Goal: Task Accomplishment & Management: Complete application form

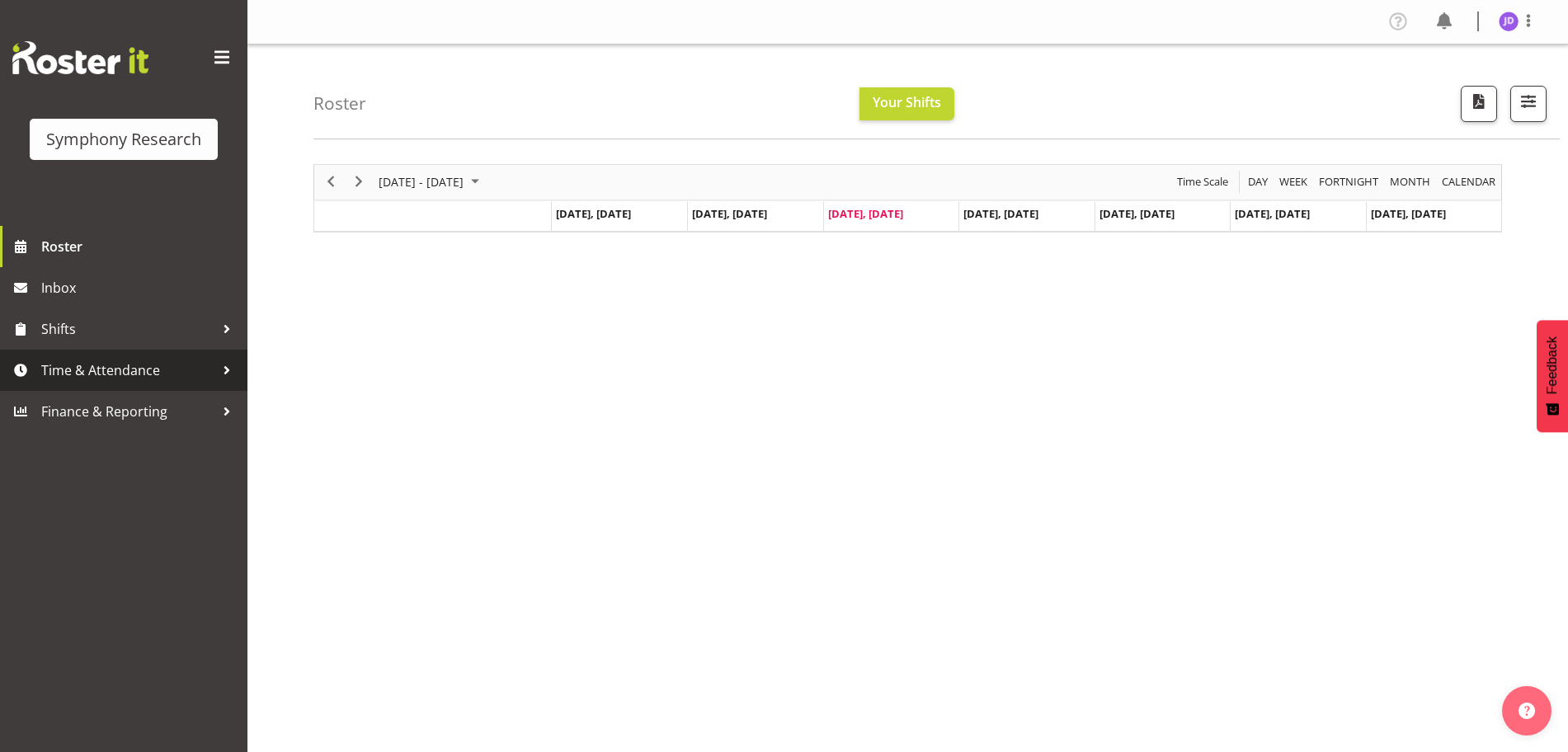
click at [141, 373] on span "Time & Attendance" at bounding box center [128, 370] width 174 height 25
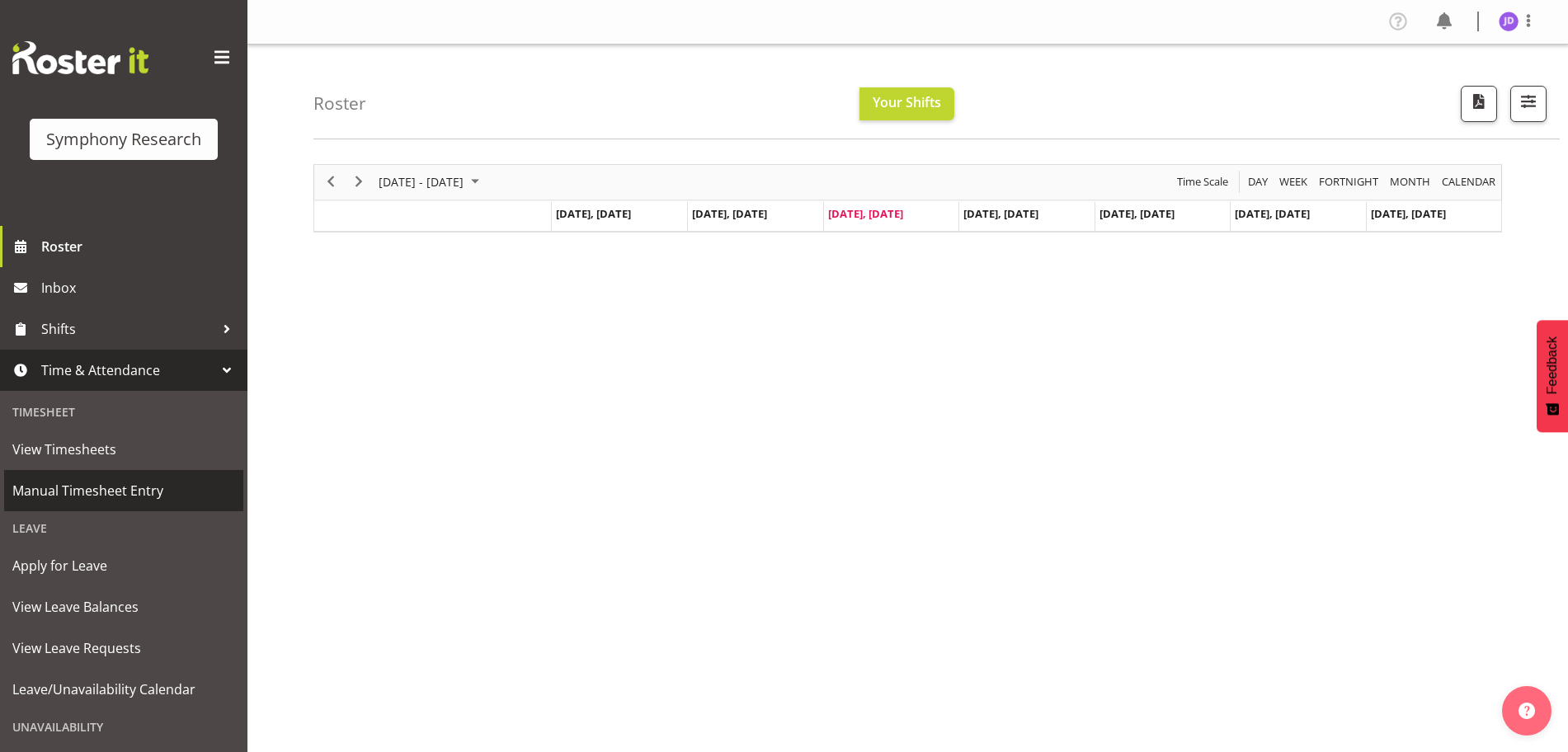
click at [143, 492] on span "Manual Timesheet Entry" at bounding box center [123, 491] width 222 height 25
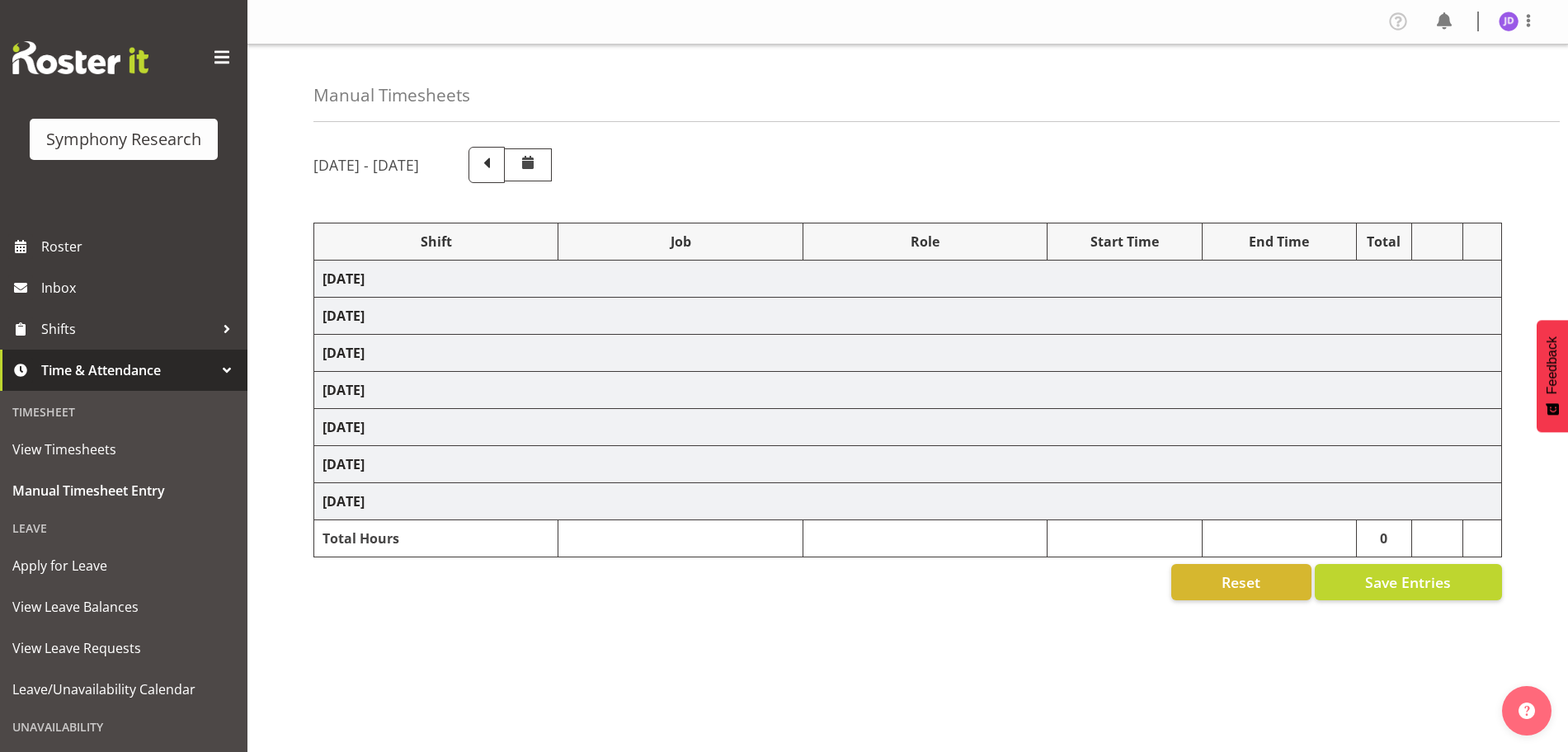
select select "26078"
select select "10731"
select select "26078"
select select "10731"
select select "47"
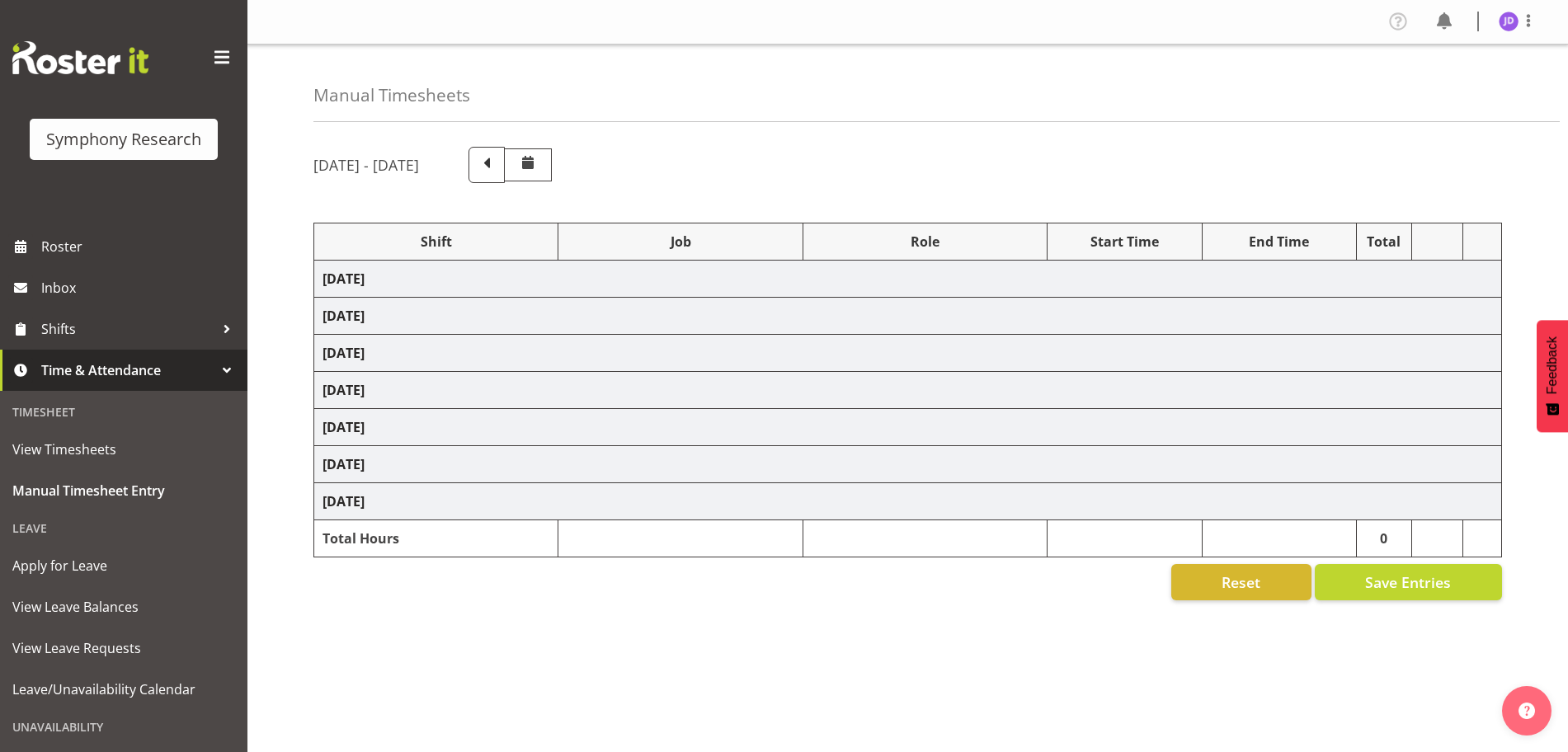
select select "26078"
select select "10731"
select select "47"
select select "26078"
select select "10731"
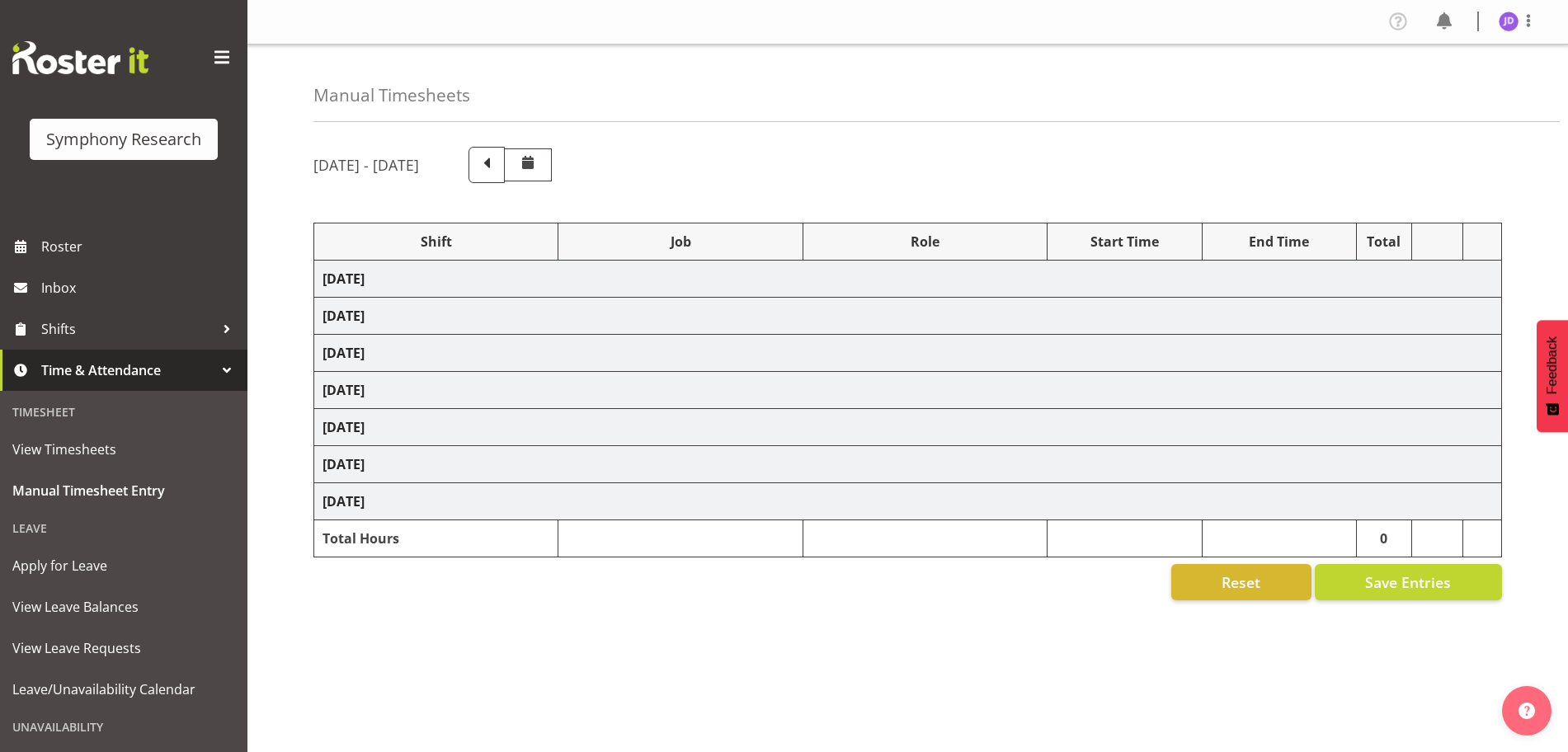
select select "26078"
select select "10731"
select select "47"
select select "26078"
select select "10731"
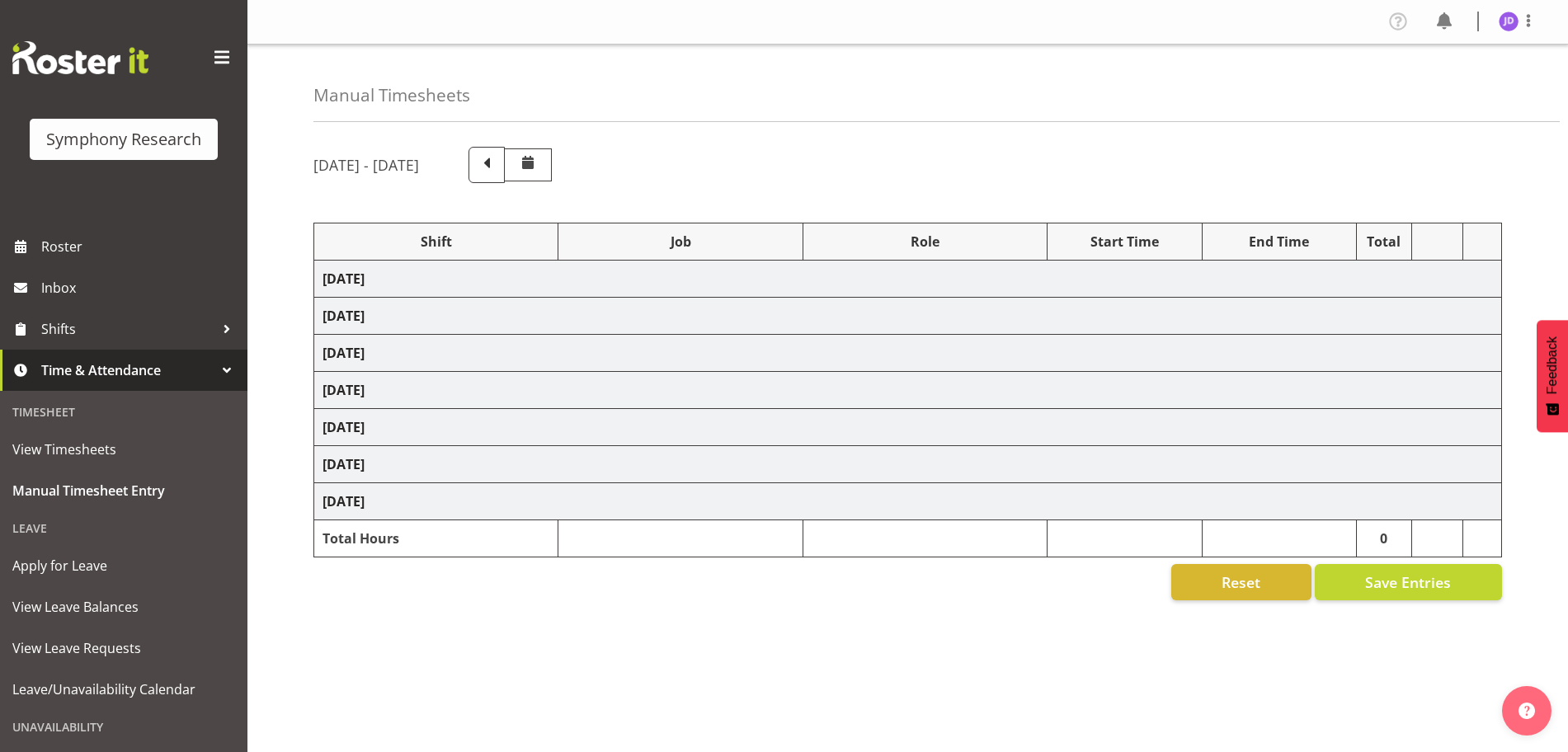
select select "47"
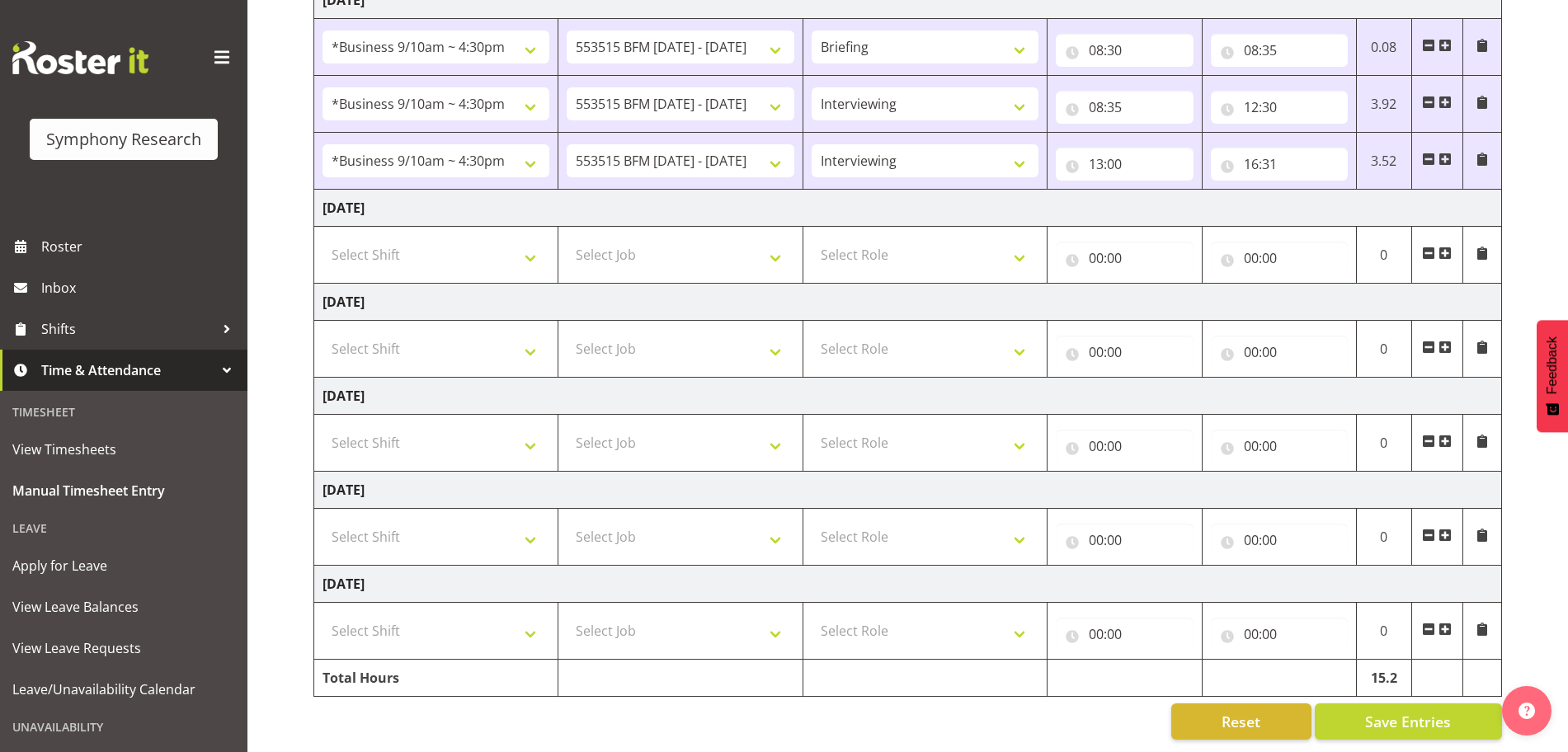
scroll to position [502, 0]
click at [532, 250] on select "Select Shift !!Weekend Residential (Roster IT Shift Label) *Business 9/10am ~ 4…" at bounding box center [436, 254] width 227 height 33
select select "26078"
click at [322, 238] on select "Select Shift !!Weekend Residential (Roster IT Shift Label) *Business 9/10am ~ 4…" at bounding box center [436, 254] width 227 height 33
click at [775, 244] on select "Select Job 550060 IF Admin 553492 World Poll Aus Wave 2 Main 2025 553493 World …" at bounding box center [680, 254] width 227 height 33
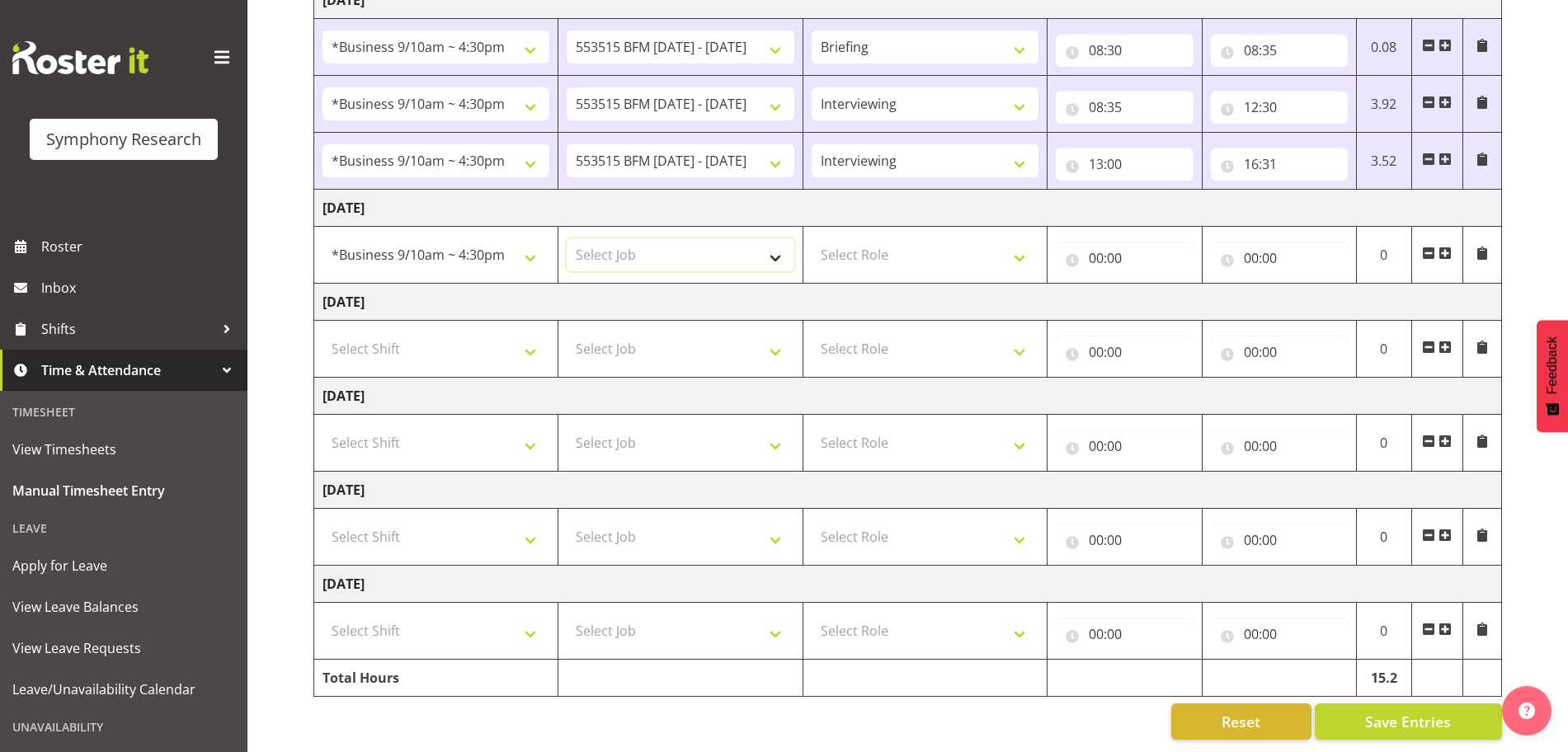
select select "10731"
click at [567, 238] on select "Select Job 550060 IF Admin 553492 World Poll Aus Wave 2 Main 2025 553493 World …" at bounding box center [680, 254] width 227 height 33
click at [1025, 246] on select "Select Role Briefing Interviewing" at bounding box center [925, 254] width 227 height 33
select select "297"
click at [812, 238] on select "Select Role Briefing Interviewing" at bounding box center [925, 254] width 227 height 33
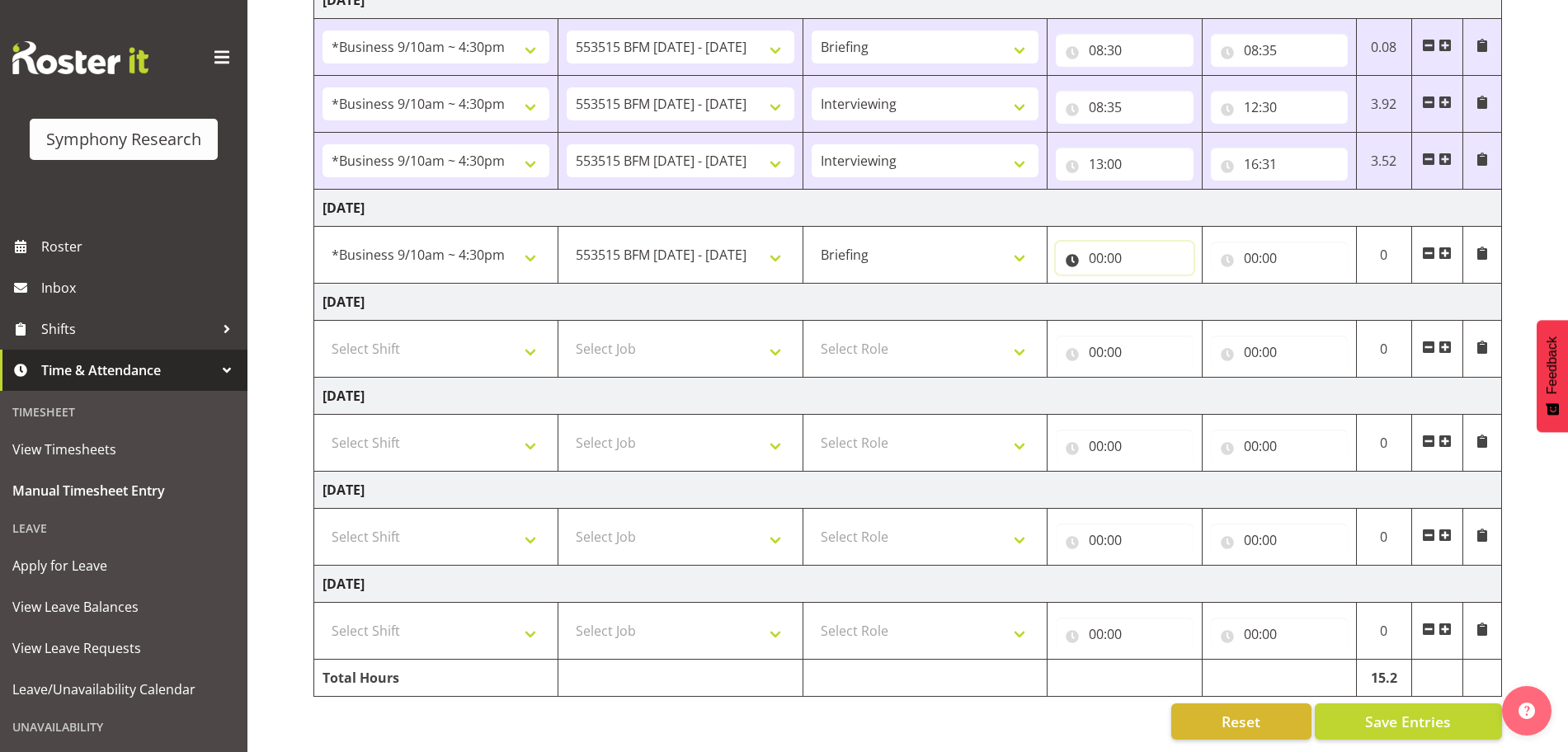
click at [1097, 242] on input "00:00" at bounding box center [1124, 258] width 137 height 33
click at [1164, 284] on select "00 01 02 03 04 05 06 07 08 09 10 11 12 13 14 15 16 17 18 19 20 21 22 23" at bounding box center [1168, 300] width 37 height 33
select select "8"
click at [1149, 284] on select "00 01 02 03 04 05 06 07 08 09 10 11 12 13 14 15 16 17 18 19 20 21 22 23" at bounding box center [1168, 300] width 37 height 33
type input "08:00"
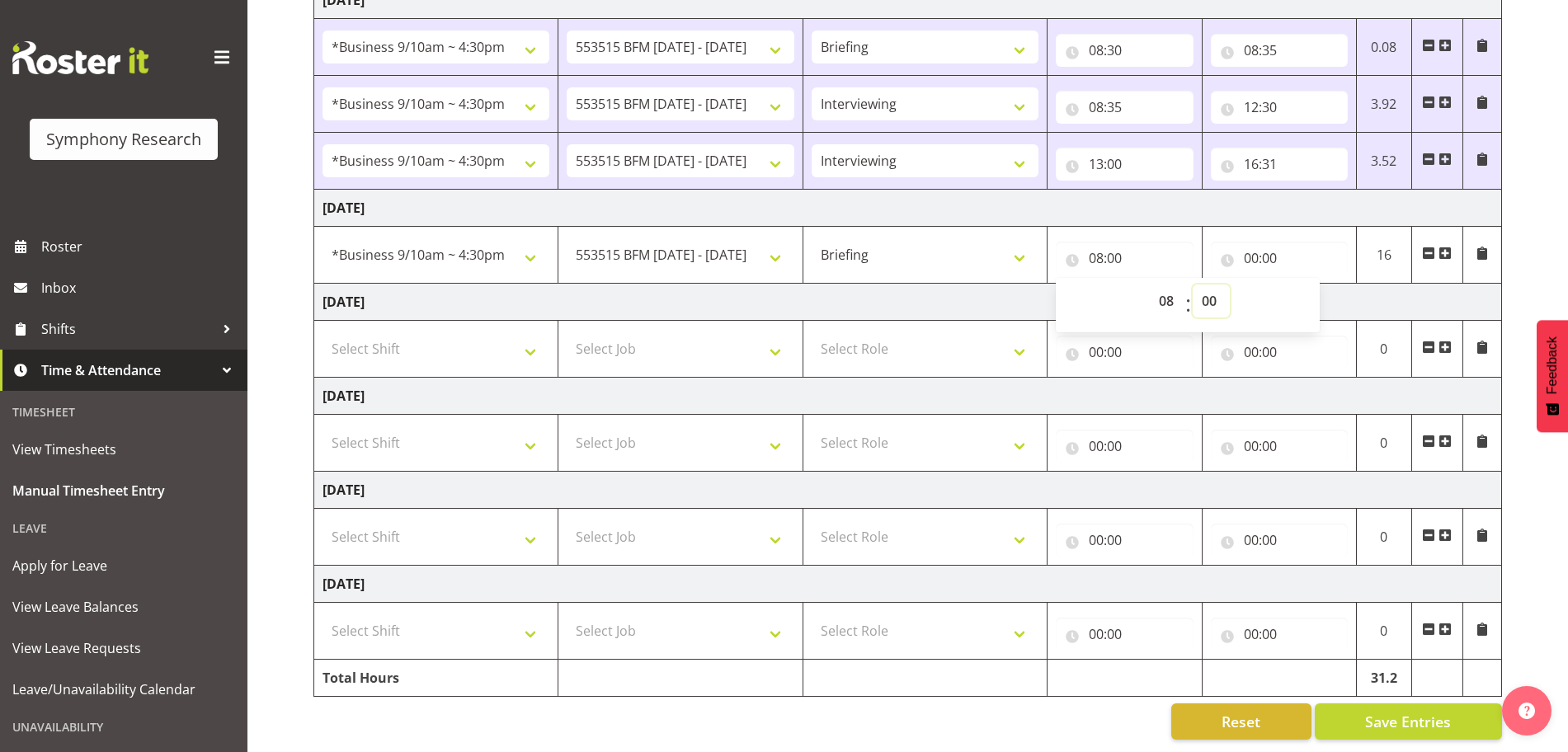
click at [1210, 284] on select "00 01 02 03 04 05 06 07 08 09 10 11 12 13 14 15 16 17 18 19 20 21 22 23 24 25 2…" at bounding box center [1211, 300] width 37 height 33
select select "27"
click at [1193, 284] on select "00 01 02 03 04 05 06 07 08 09 10 11 12 13 14 15 16 17 18 19 20 21 22 23 24 25 2…" at bounding box center [1211, 300] width 37 height 33
type input "08:27"
click at [1251, 242] on input "00:00" at bounding box center [1278, 258] width 137 height 33
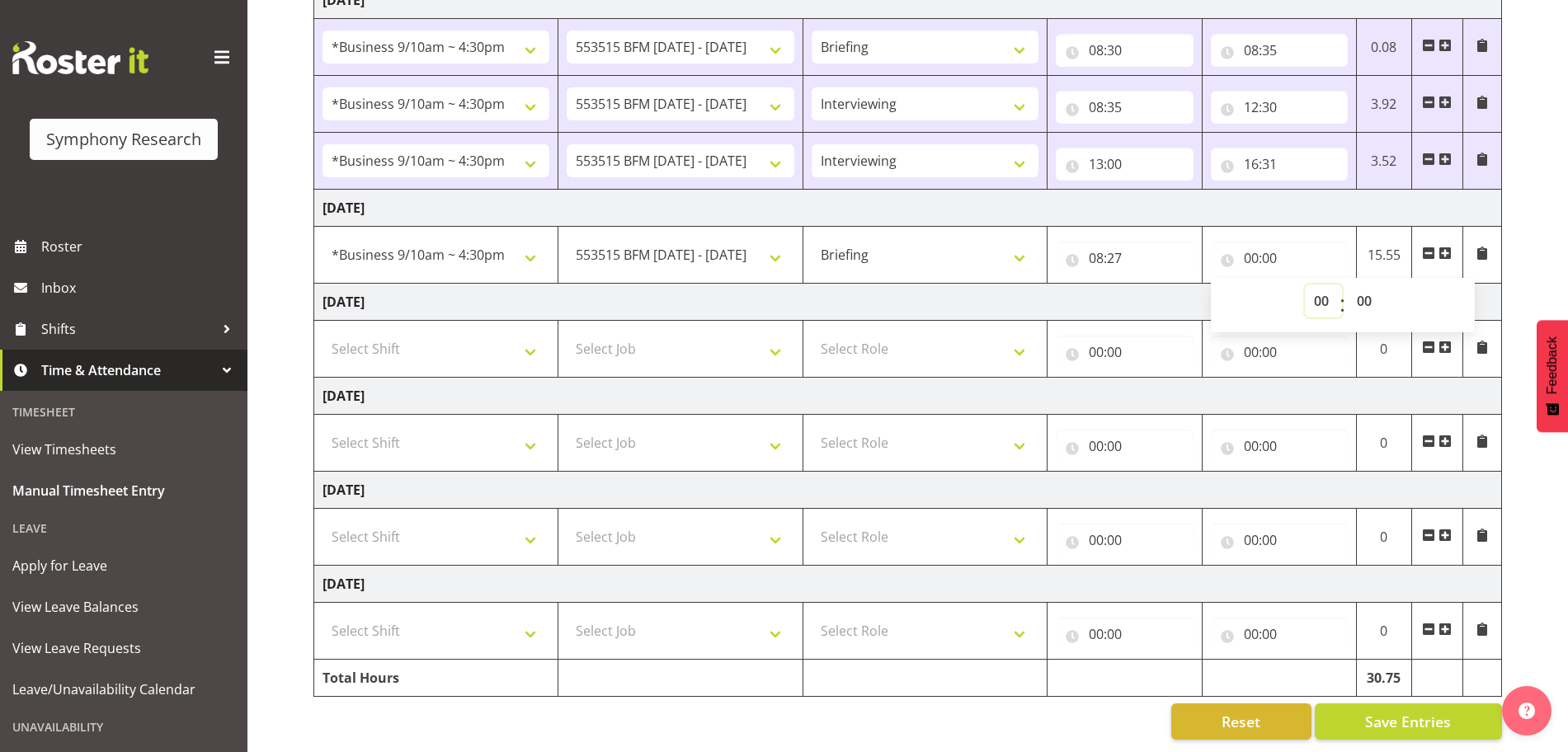
click at [1322, 284] on select "00 01 02 03 04 05 06 07 08 09 10 11 12 13 14 15 16 17 18 19 20 21 22 23" at bounding box center [1323, 300] width 37 height 33
select select "8"
click at [1304, 284] on select "00 01 02 03 04 05 06 07 08 09 10 11 12 13 14 15 16 17 18 19 20 21 22 23" at bounding box center [1323, 300] width 37 height 33
type input "08:00"
click at [1367, 284] on select "00 01 02 03 04 05 06 07 08 09 10 11 12 13 14 15 16 17 18 19 20 21 22 23 24 25 2…" at bounding box center [1366, 300] width 37 height 33
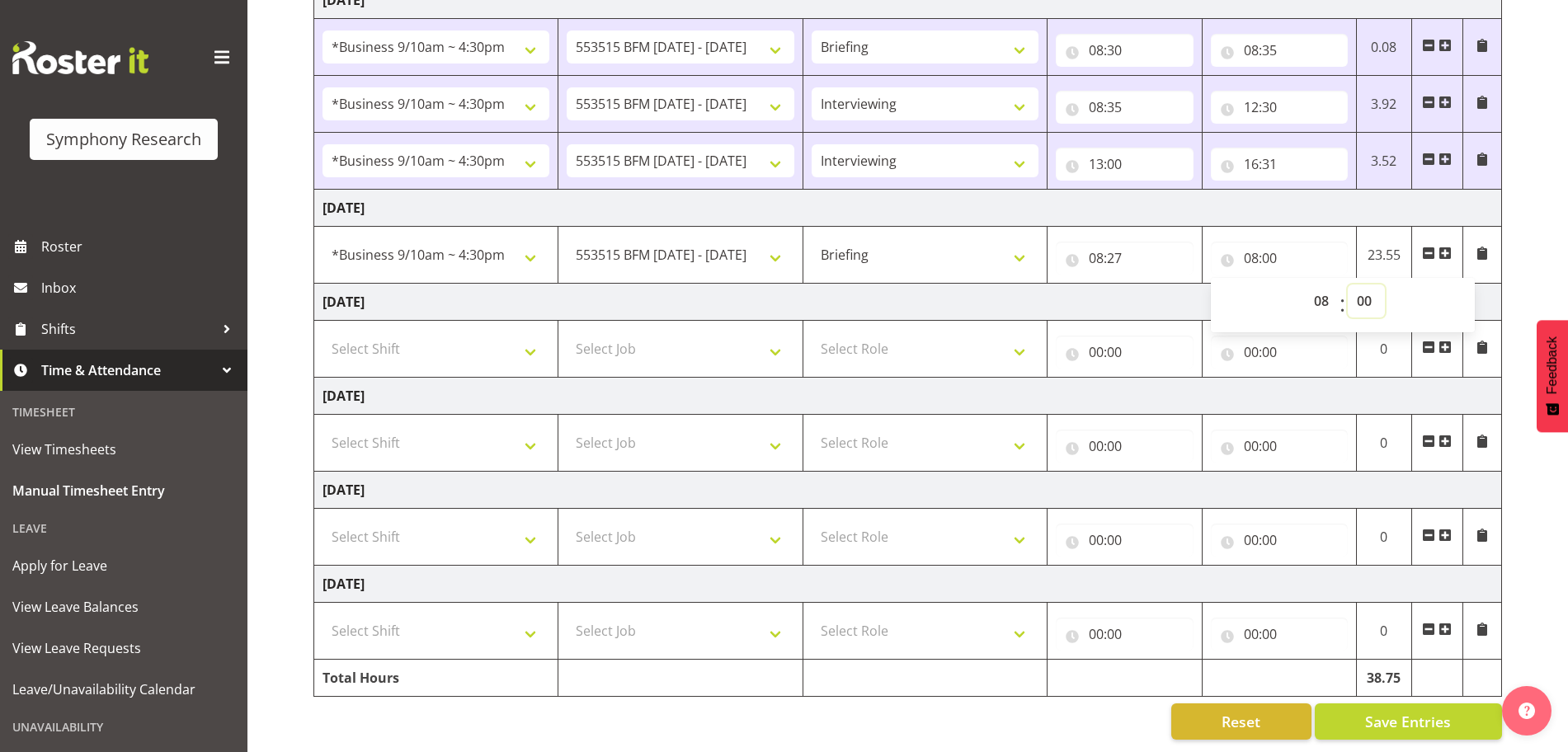
select select "33"
click at [1348, 284] on select "00 01 02 03 04 05 06 07 08 09 10 11 12 13 14 15 16 17 18 19 20 21 22 23 24 25 2…" at bounding box center [1366, 300] width 37 height 33
type input "08:33"
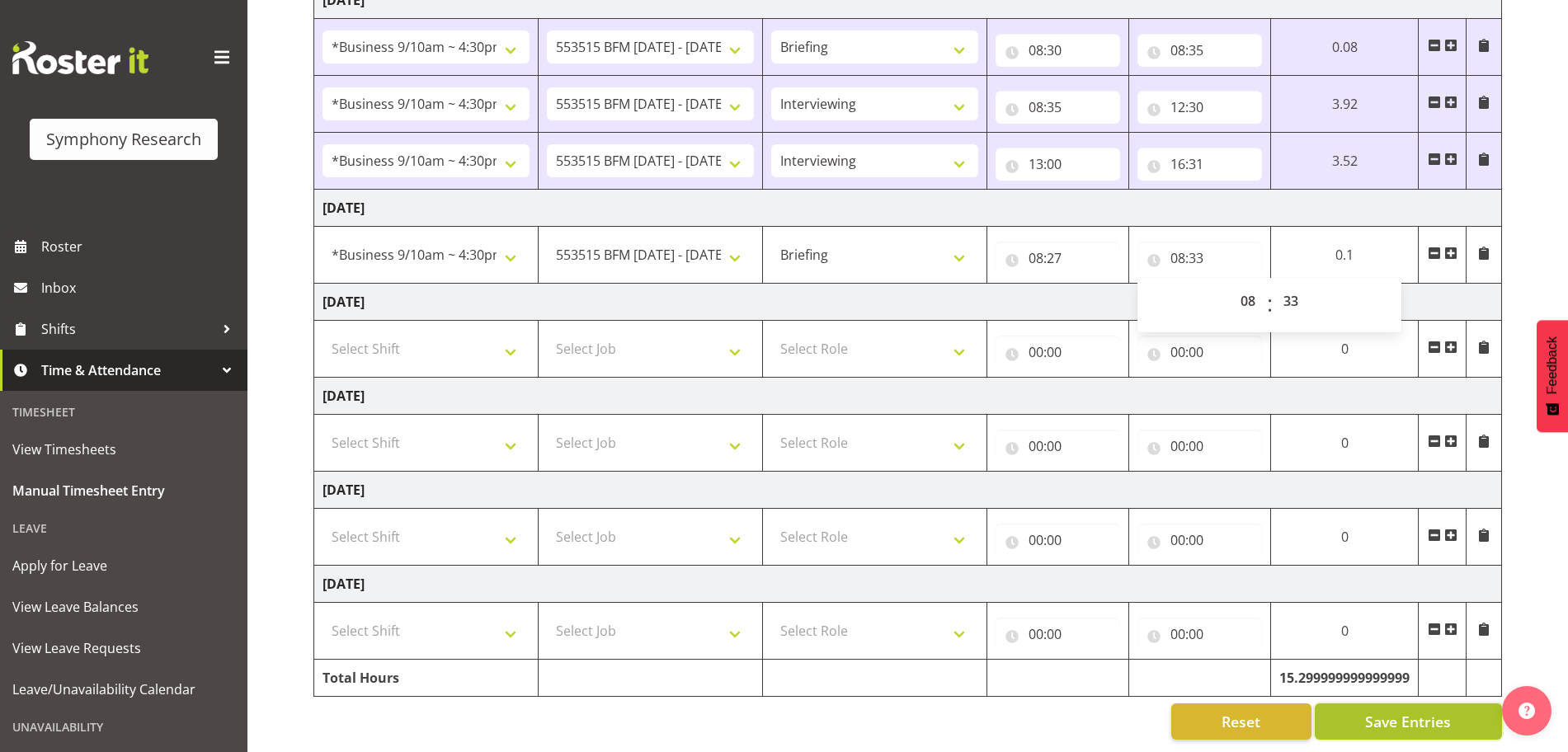
click at [1448, 711] on span "Save Entries" at bounding box center [1407, 722] width 86 height 21
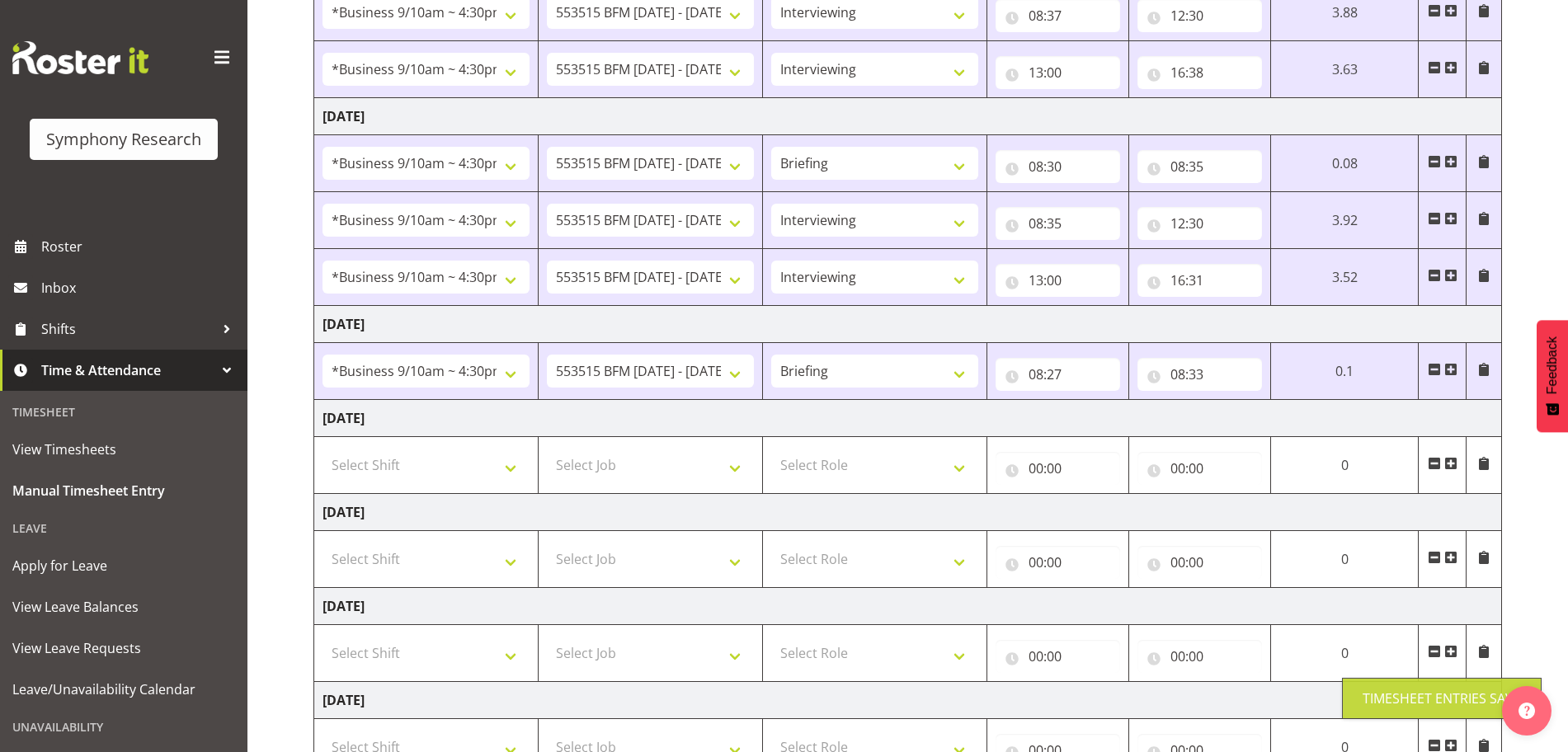
scroll to position [365, 0]
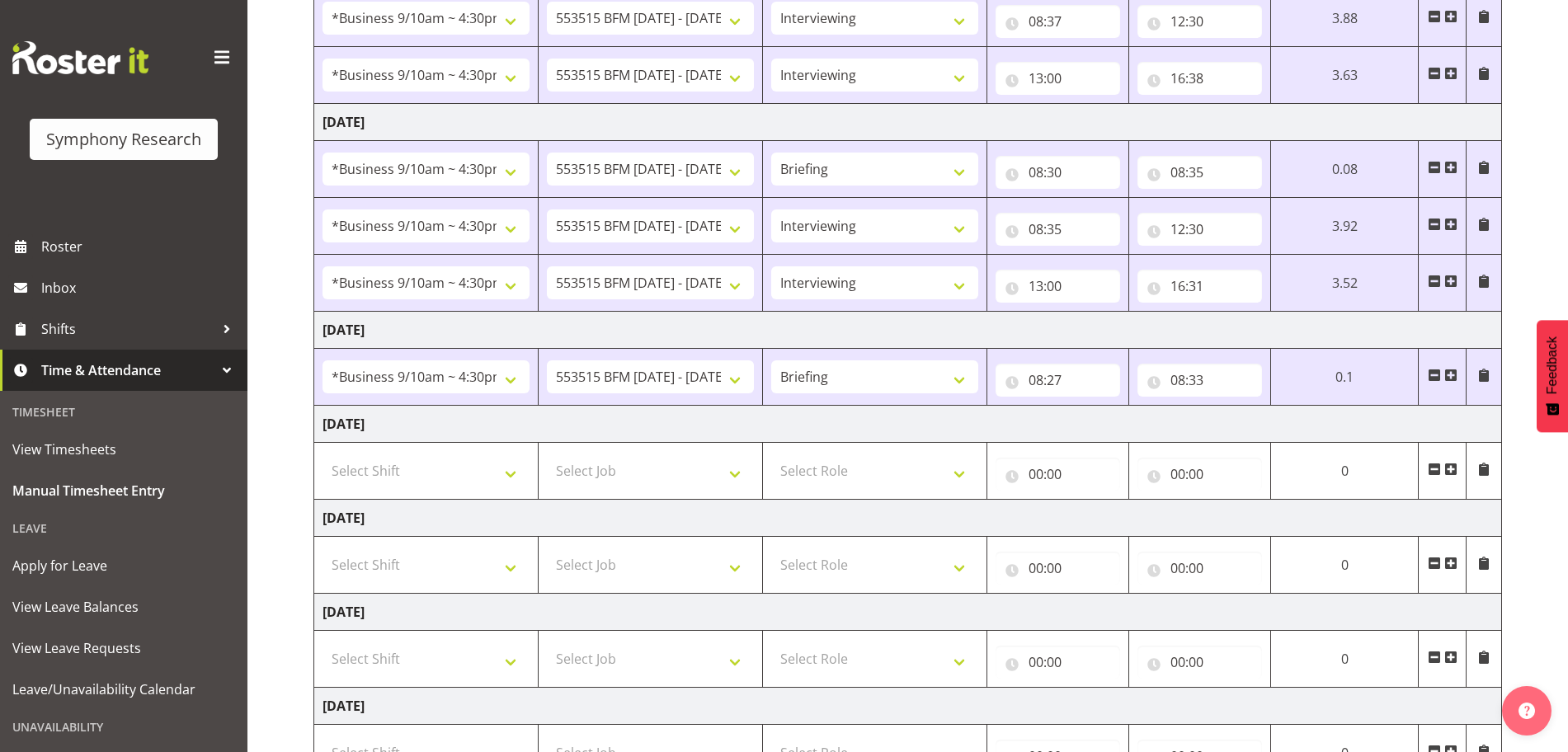
click at [1449, 379] on span at bounding box center [1450, 375] width 13 height 13
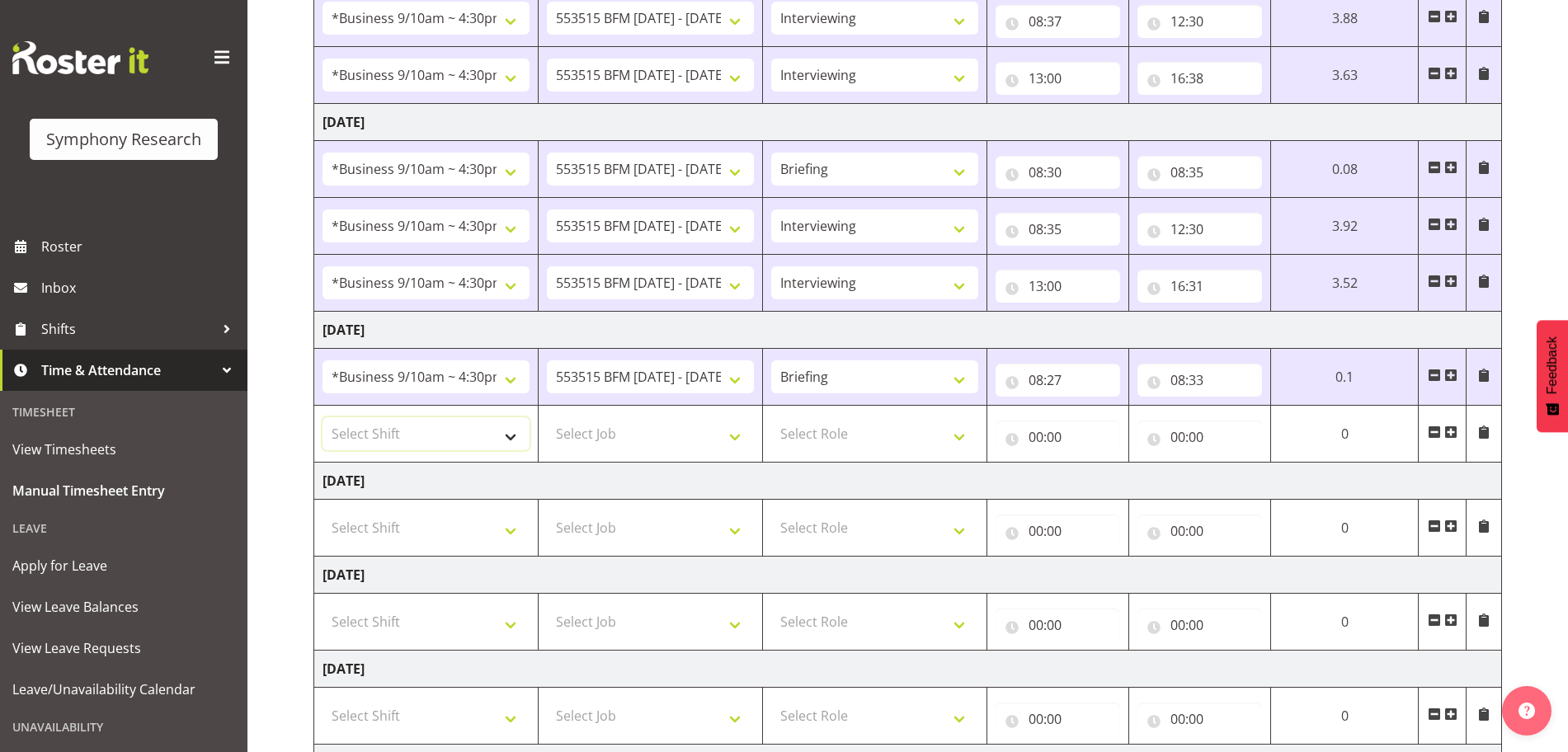
click at [513, 434] on select "Select Shift !!Weekend Residential (Roster IT Shift Label) *Business 9/10am ~ 4…" at bounding box center [426, 433] width 207 height 33
select select "26078"
click at [322, 417] on select "Select Shift !!Weekend Residential (Roster IT Shift Label) *Business 9/10am ~ 4…" at bounding box center [426, 433] width 207 height 33
click at [731, 438] on select "Select Job 550060 IF Admin 553492 World Poll Aus Wave 2 Main 2025 553493 World …" at bounding box center [651, 433] width 207 height 33
select select "10731"
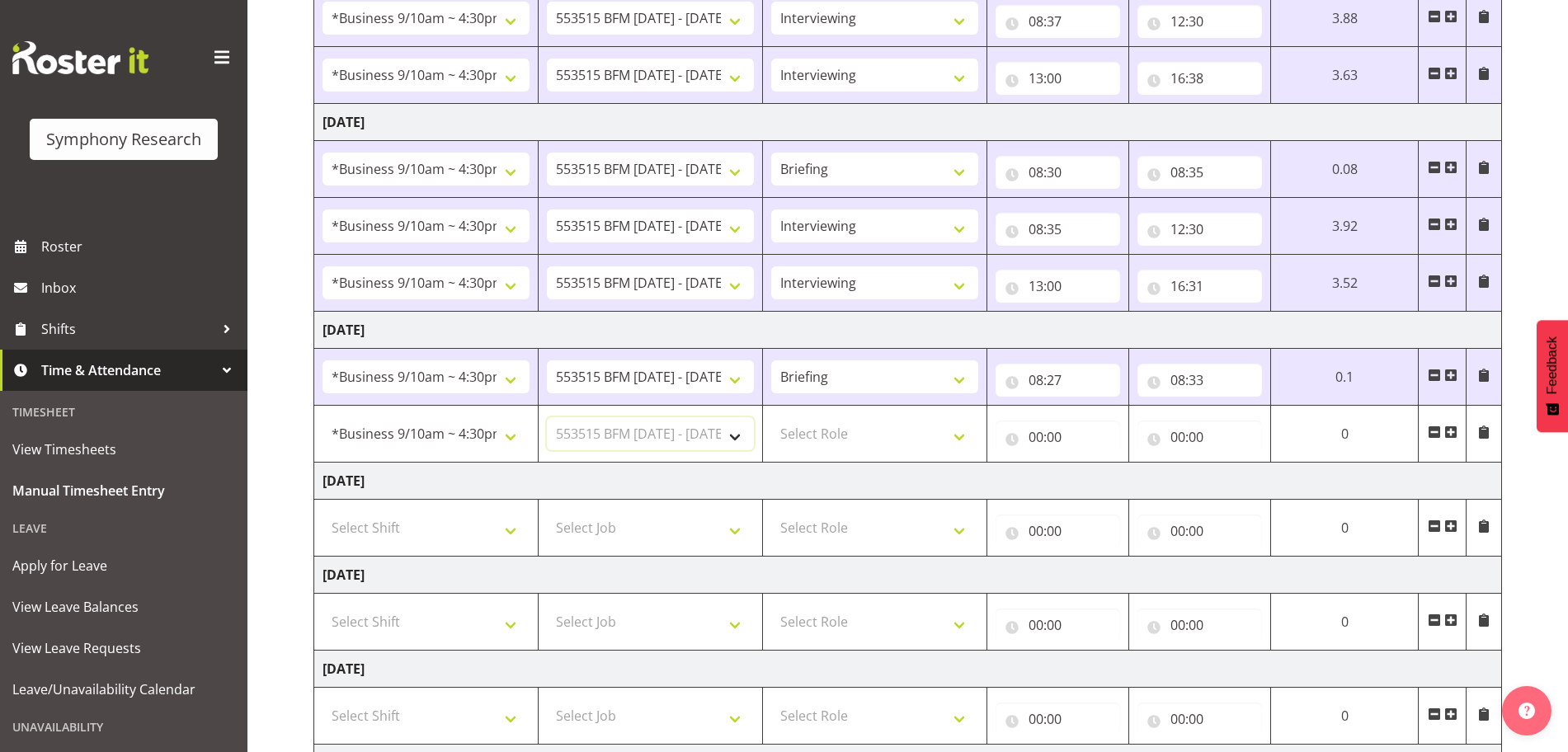
click at [547, 417] on select "Select Job 550060 IF Admin 553492 World Poll Aus Wave 2 Main 2025 553493 World …" at bounding box center [651, 433] width 207 height 33
click at [963, 435] on select "Select Role Briefing Interviewing" at bounding box center [875, 433] width 207 height 33
select select "47"
click at [771, 417] on select "Select Role Briefing Interviewing" at bounding box center [875, 433] width 207 height 33
click at [1039, 437] on input "00:00" at bounding box center [1057, 437] width 125 height 33
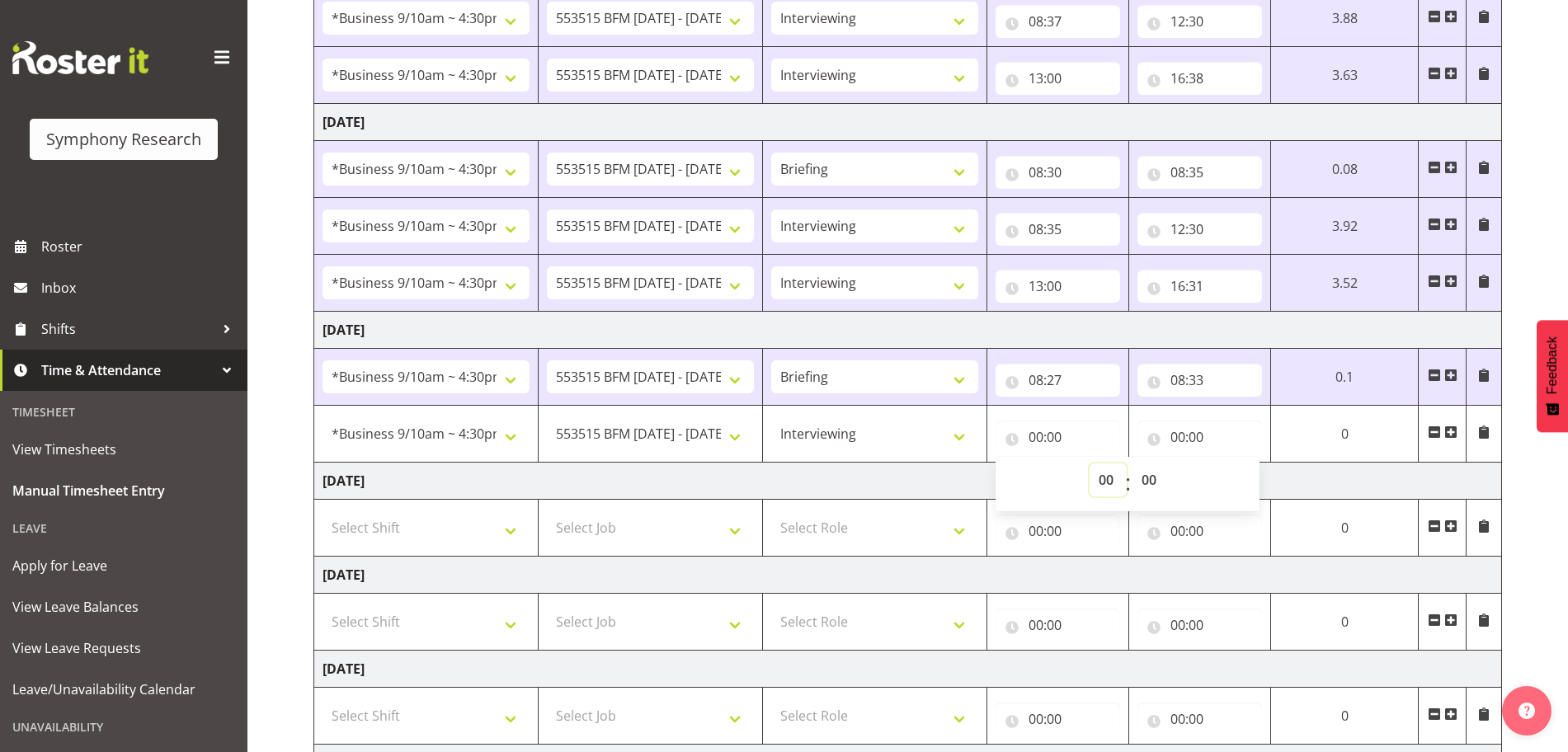
click at [1101, 477] on select "00 01 02 03 04 05 06 07 08 09 10 11 12 13 14 15 16 17 18 19 20 21 22 23" at bounding box center [1108, 479] width 37 height 33
select select "8"
click at [1089, 463] on select "00 01 02 03 04 05 06 07 08 09 10 11 12 13 14 15 16 17 18 19 20 21 22 23" at bounding box center [1108, 479] width 37 height 33
type input "08:00"
click at [1147, 475] on select "00 01 02 03 04 05 06 07 08 09 10 11 12 13 14 15 16 17 18 19 20 21 22 23 24 25 2…" at bounding box center [1151, 479] width 37 height 33
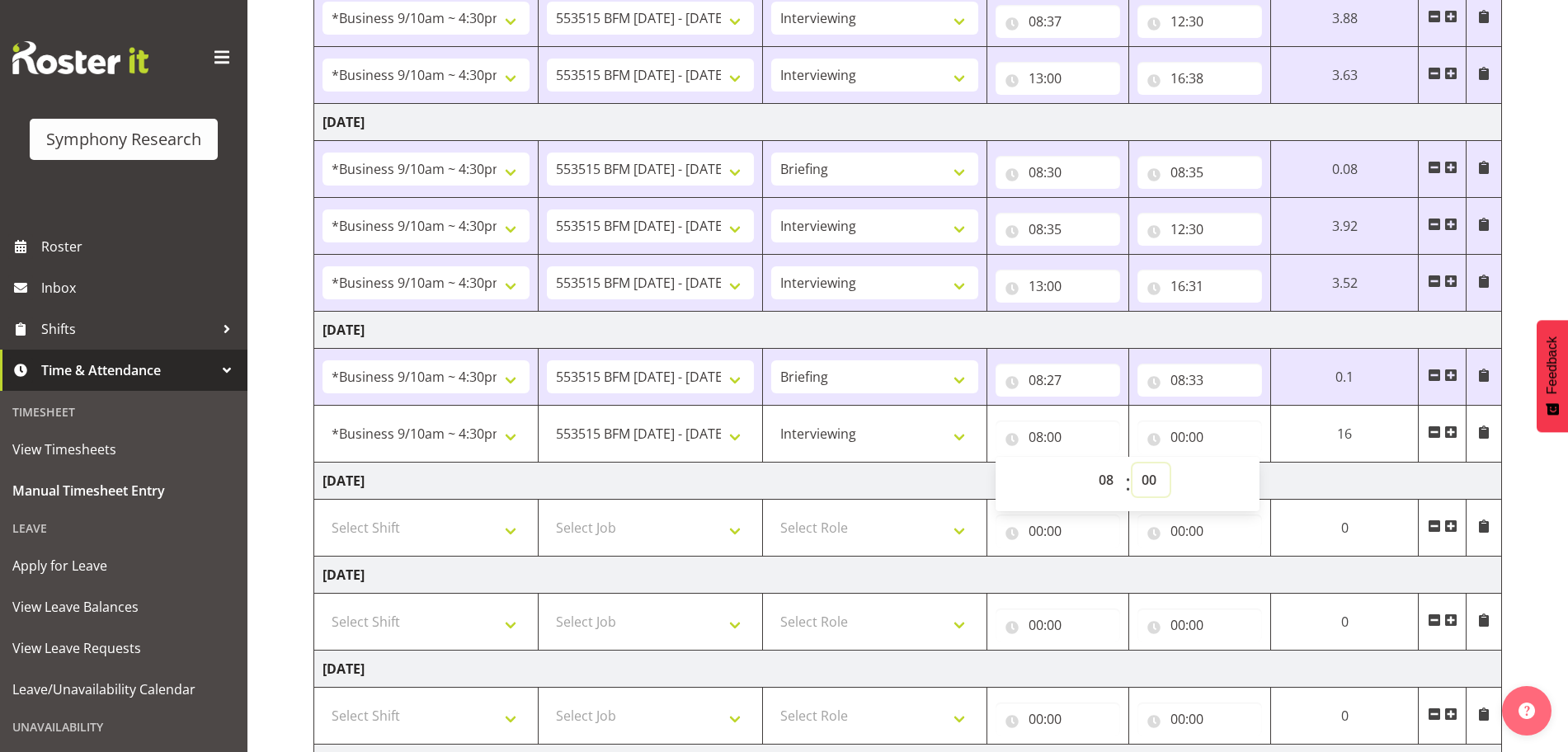
select select "33"
click at [1170, 463] on select "00 01 02 03 04 05 06 07 08 09 10 11 12 13 14 15 16 17 18 19 20 21 22 23 24 25 2…" at bounding box center [1151, 479] width 37 height 33
type input "08:33"
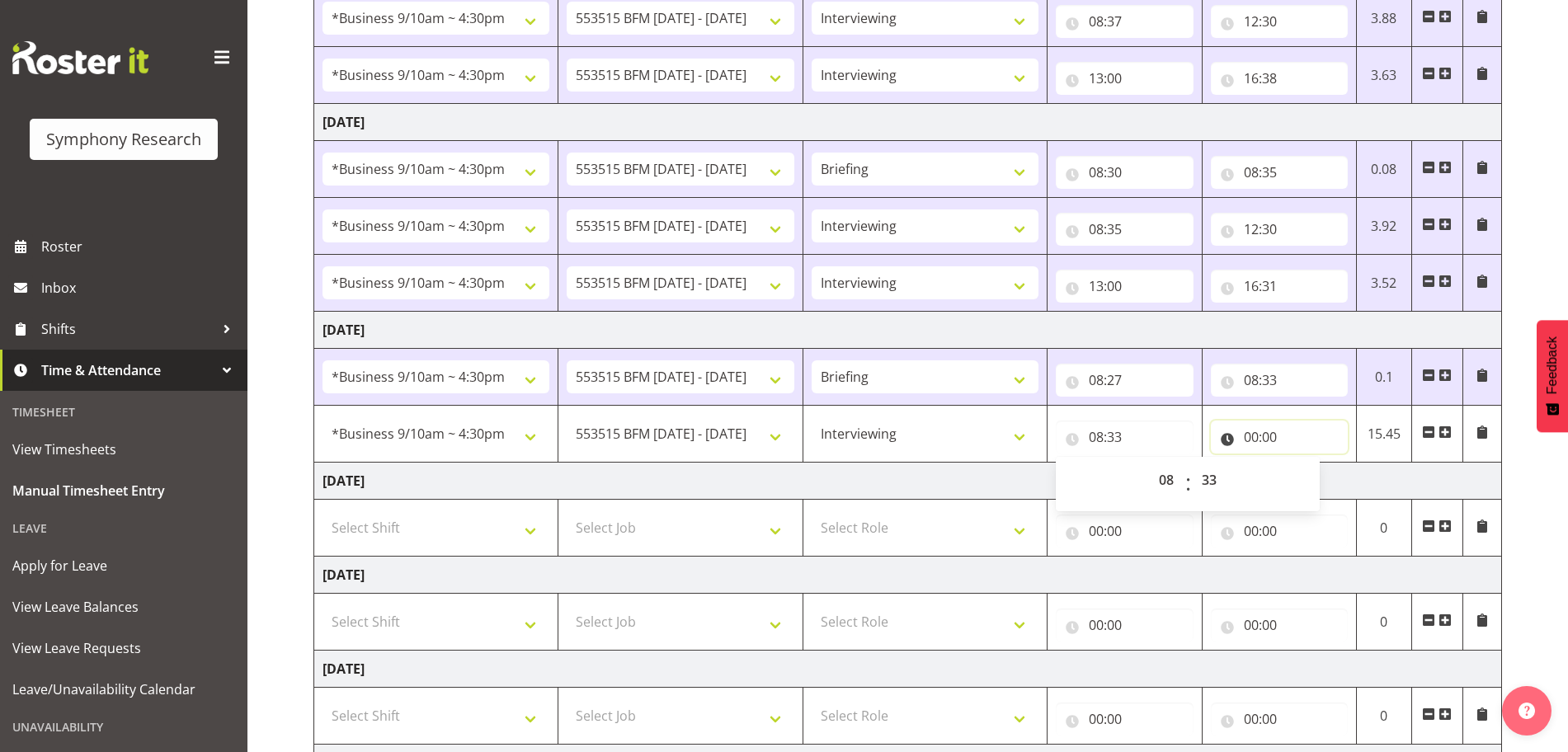
click at [1255, 438] on input "00:00" at bounding box center [1278, 437] width 137 height 33
click at [1316, 476] on select "00 01 02 03 04 05 06 07 08 09 10 11 12 13 14 15 16 17 18 19 20 21 22 23" at bounding box center [1323, 479] width 37 height 33
select select "12"
click at [1304, 463] on select "00 01 02 03 04 05 06 07 08 09 10 11 12 13 14 15 16 17 18 19 20 21 22 23" at bounding box center [1323, 479] width 37 height 33
type input "12:00"
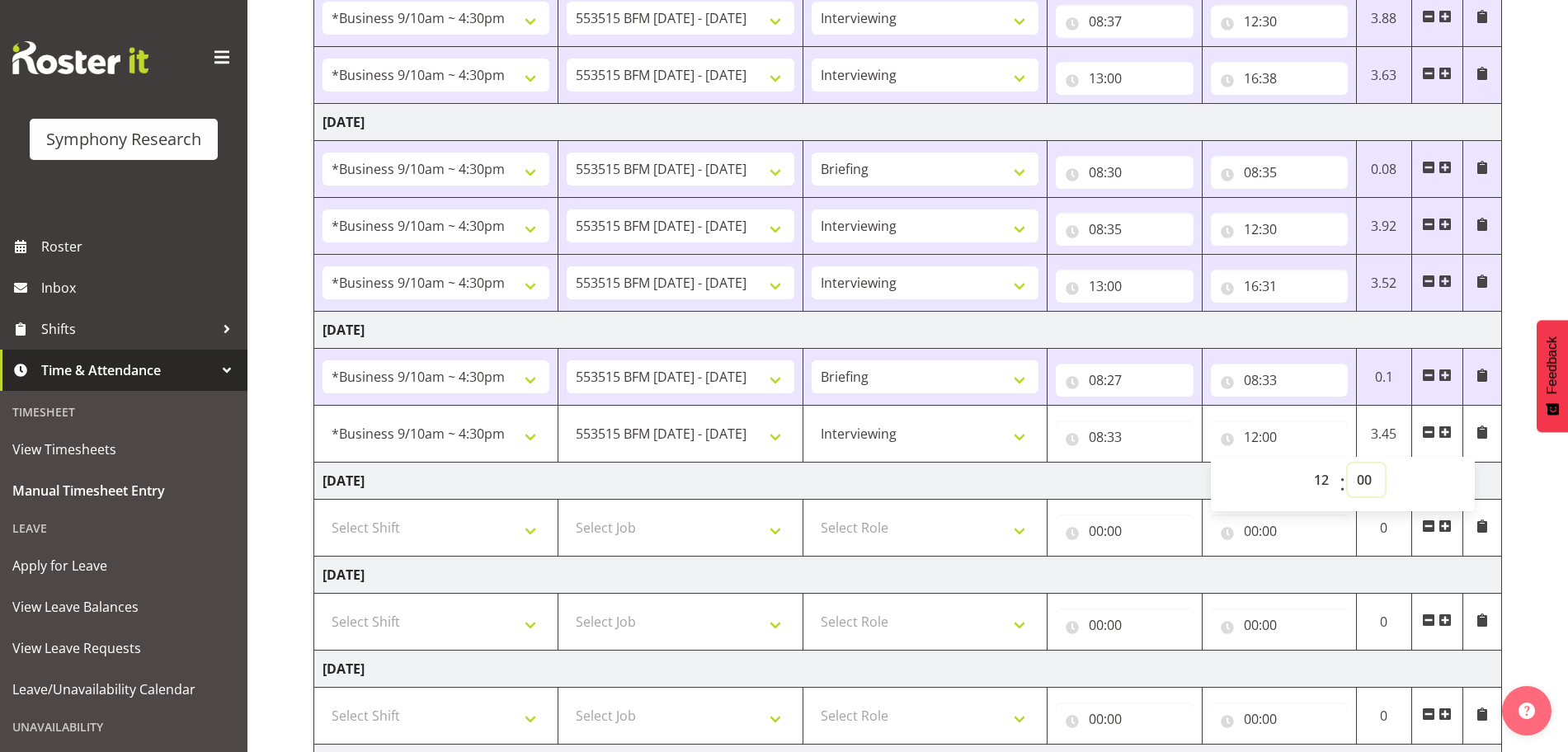
click at [1364, 477] on select "00 01 02 03 04 05 06 07 08 09 10 11 12 13 14 15 16 17 18 19 20 21 22 23 24 25 2…" at bounding box center [1366, 479] width 37 height 33
select select "36"
click at [1348, 463] on select "00 01 02 03 04 05 06 07 08 09 10 11 12 13 14 15 16 17 18 19 20 21 22 23 24 25 2…" at bounding box center [1366, 479] width 37 height 33
type input "12:36"
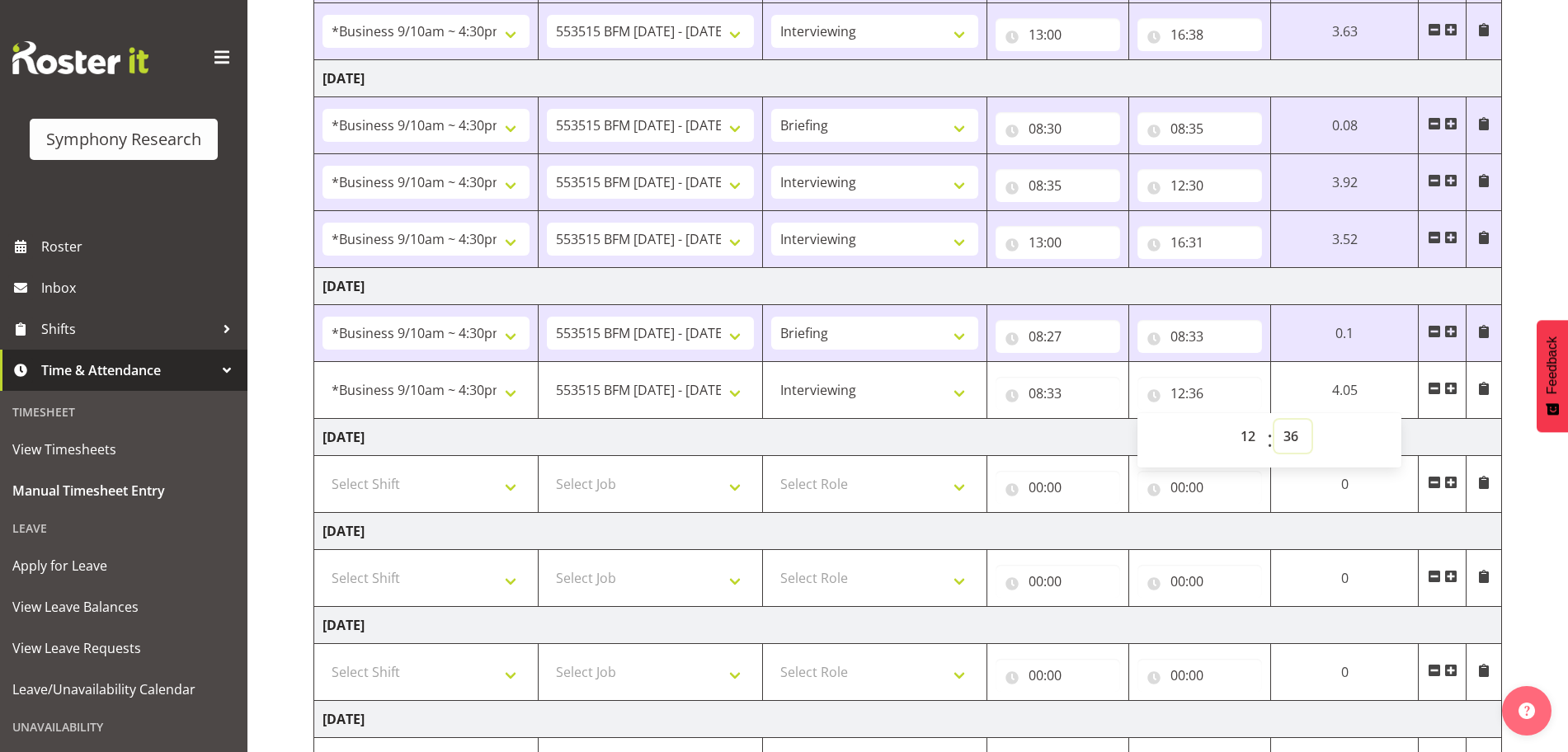
scroll to position [559, 0]
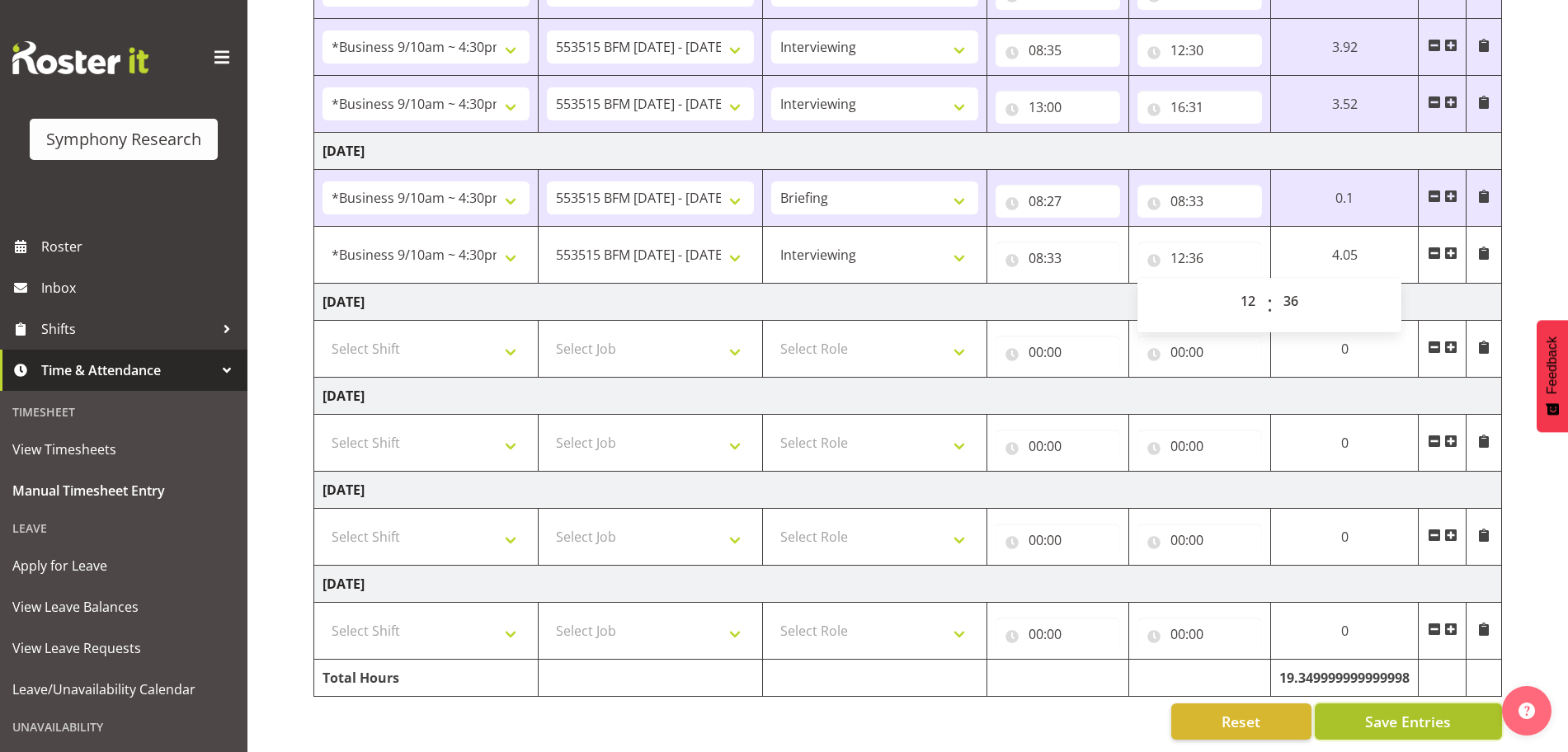
click at [1428, 711] on span "Save Entries" at bounding box center [1407, 722] width 86 height 21
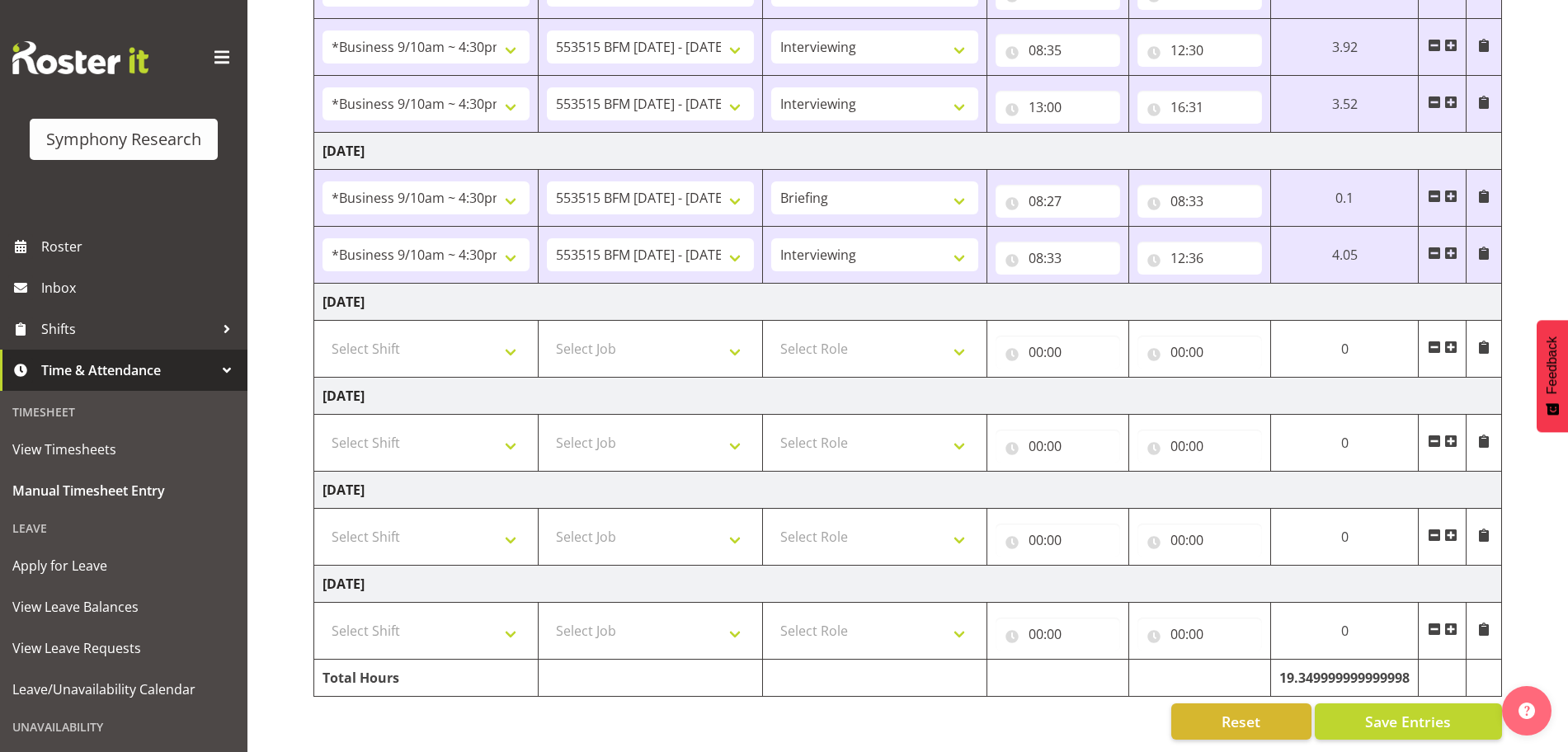
click at [1449, 246] on span at bounding box center [1450, 252] width 13 height 13
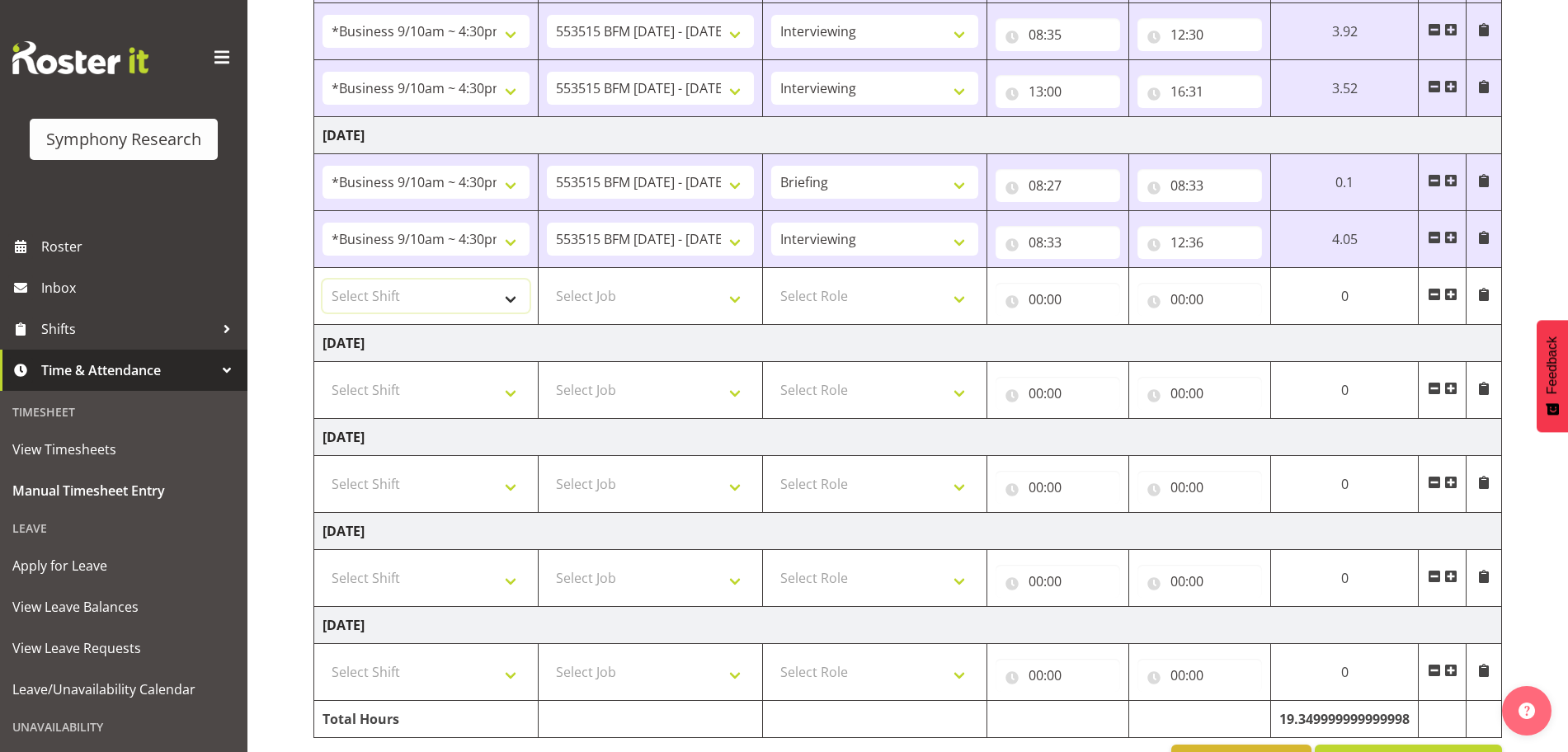
click at [510, 302] on select "Select Shift !!Weekend Residential (Roster IT Shift Label) *Business 9/10am ~ 4…" at bounding box center [426, 296] width 207 height 33
select select "26078"
click at [322, 280] on select "Select Shift !!Weekend Residential (Roster IT Shift Label) *Business 9/10am ~ 4…" at bounding box center [426, 296] width 207 height 33
click at [731, 297] on select "Select Job 550060 IF Admin 553492 World Poll Aus Wave 2 Main 2025 553493 World …" at bounding box center [651, 296] width 207 height 33
select select "10731"
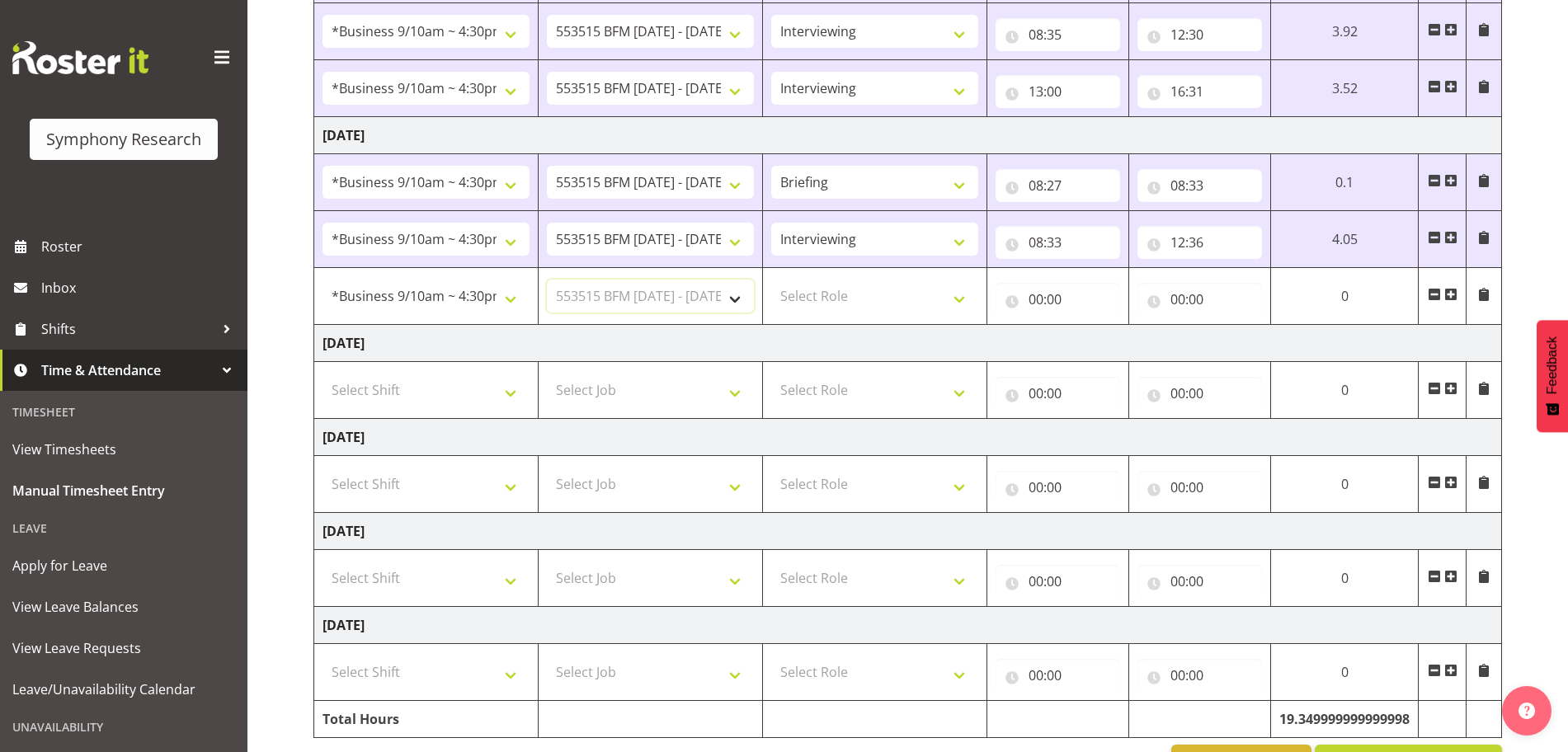
click at [547, 280] on select "Select Job 550060 IF Admin 553492 World Poll Aus Wave 2 Main 2025 553493 World …" at bounding box center [651, 296] width 207 height 33
click at [957, 301] on select "Select Role Briefing Interviewing" at bounding box center [875, 296] width 207 height 33
select select "47"
click at [771, 280] on select "Select Role Briefing Interviewing" at bounding box center [875, 296] width 207 height 33
click at [1033, 297] on input "00:00" at bounding box center [1057, 298] width 125 height 33
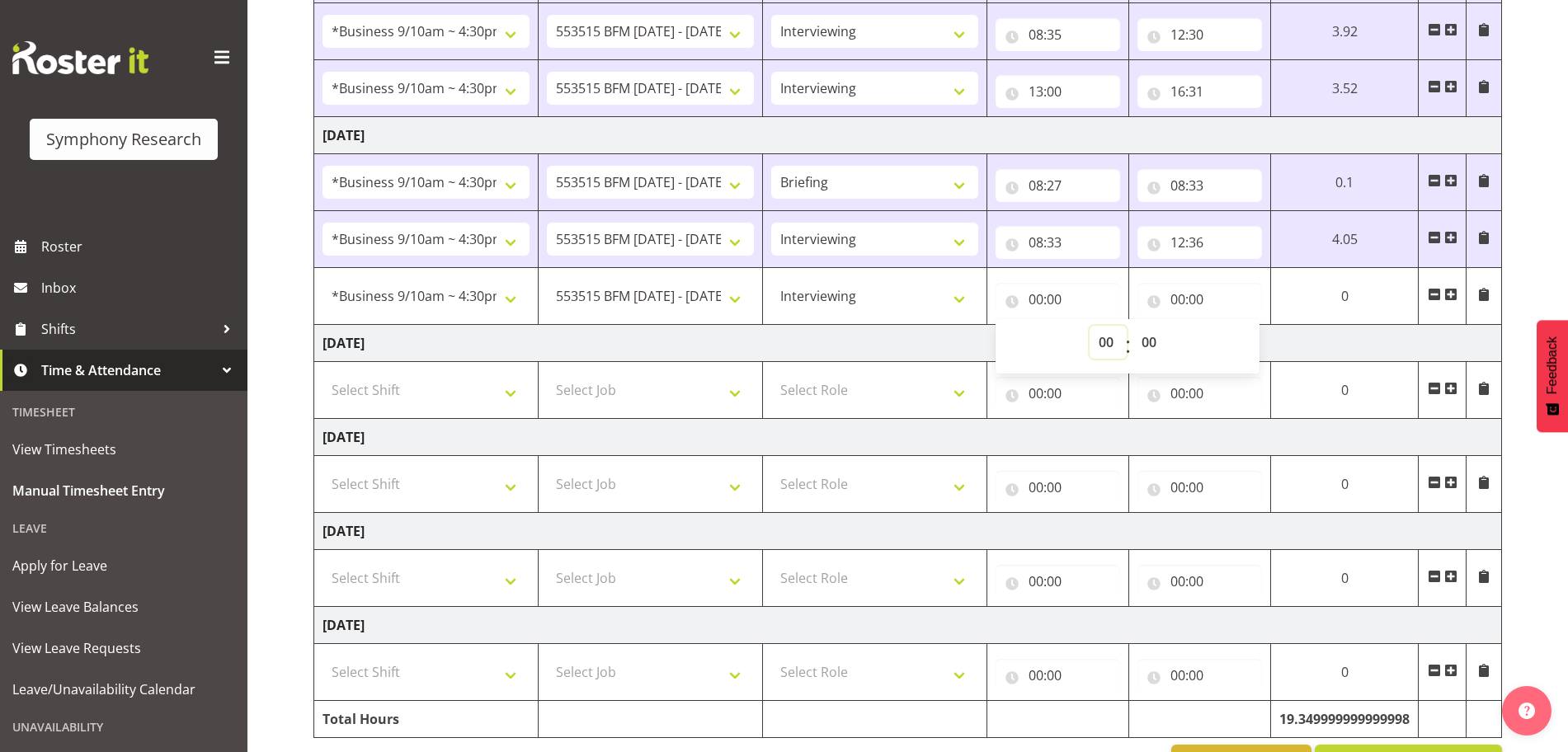
click at [1102, 339] on select "00 01 02 03 04 05 06 07 08 09 10 11 12 13 14 15 16 17 18 19 20 21 22 23" at bounding box center [1108, 342] width 37 height 33
select select "13"
click at [1089, 326] on select "00 01 02 03 04 05 06 07 08 09 10 11 12 13 14 15 16 17 18 19 20 21 22 23" at bounding box center [1108, 342] width 37 height 33
type input "13:00"
click at [1147, 337] on select "00 01 02 03 04 05 06 07 08 09 10 11 12 13 14 15 16 17 18 19 20 21 22 23 24 25 2…" at bounding box center [1151, 342] width 37 height 33
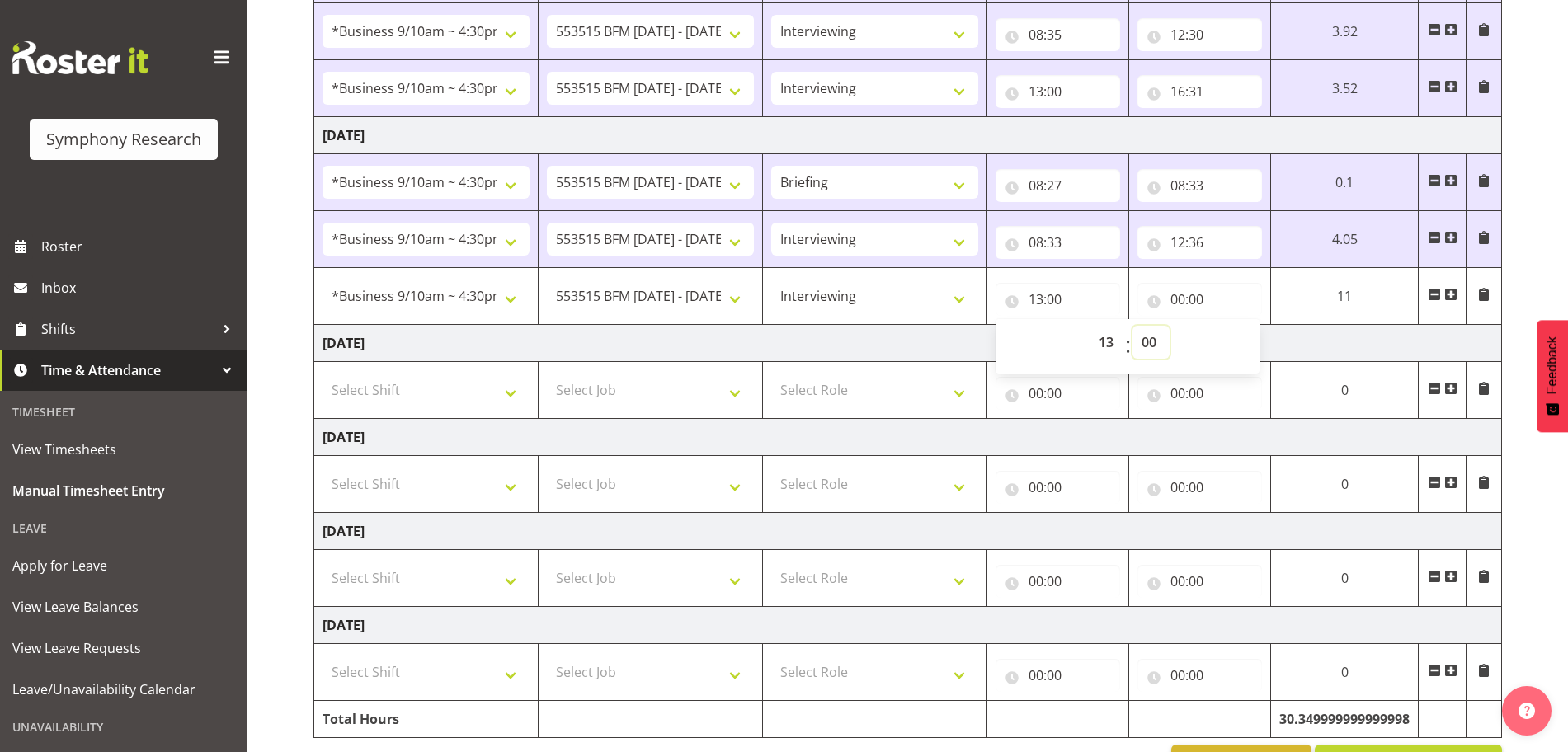
select select "6"
click at [1170, 326] on select "00 01 02 03 04 05 06 07 08 09 10 11 12 13 14 15 16 17 18 19 20 21 22 23 24 25 2…" at bounding box center [1151, 342] width 37 height 33
type input "13:06"
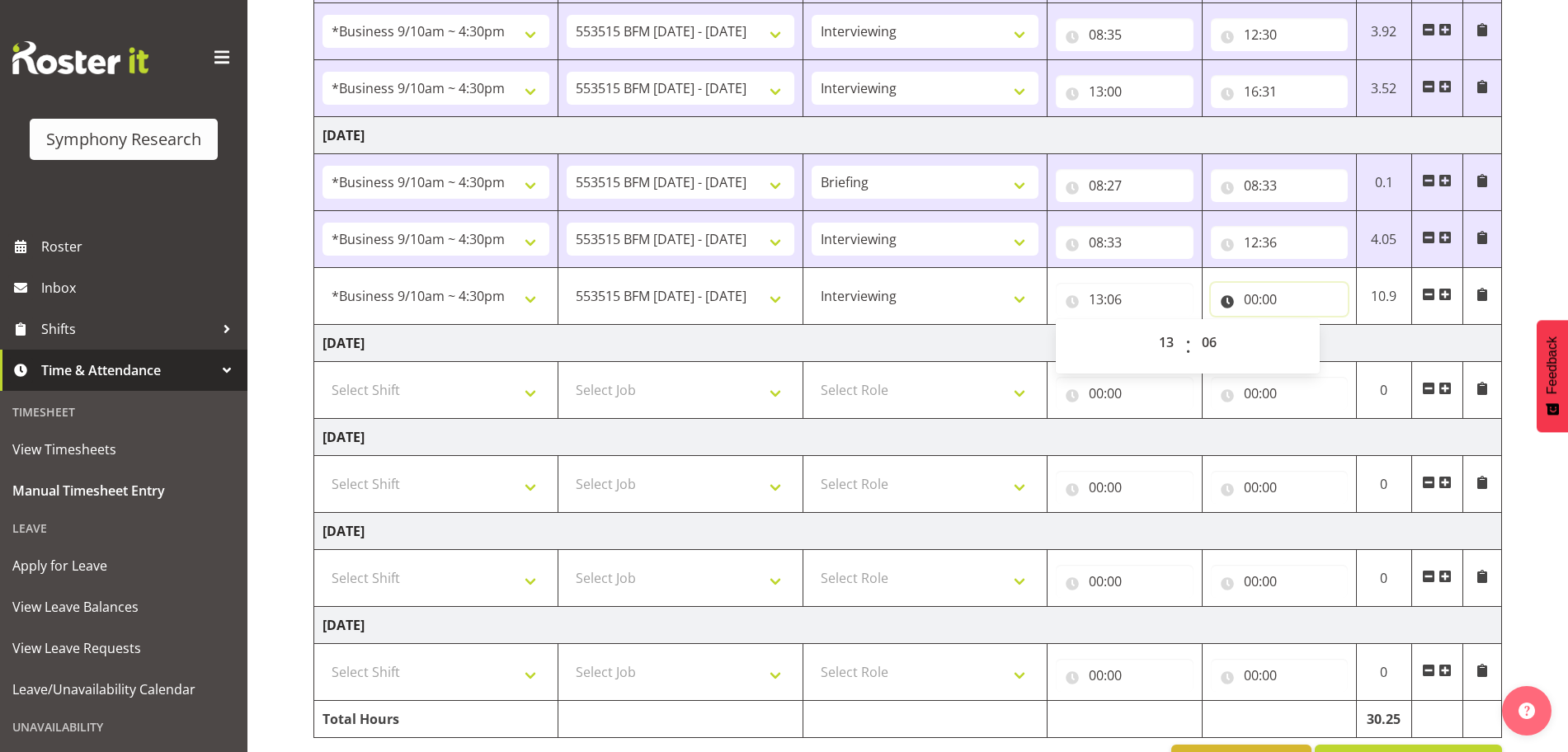
click at [1254, 295] on input "00:00" at bounding box center [1278, 298] width 137 height 33
click at [1316, 339] on select "00 01 02 03 04 05 06 07 08 09 10 11 12 13 14 15 16 17 18 19 20 21 22 23" at bounding box center [1323, 342] width 37 height 33
select select "16"
click at [1304, 326] on select "00 01 02 03 04 05 06 07 08 09 10 11 12 13 14 15 16 17 18 19 20 21 22 23" at bounding box center [1323, 342] width 37 height 33
type input "16:00"
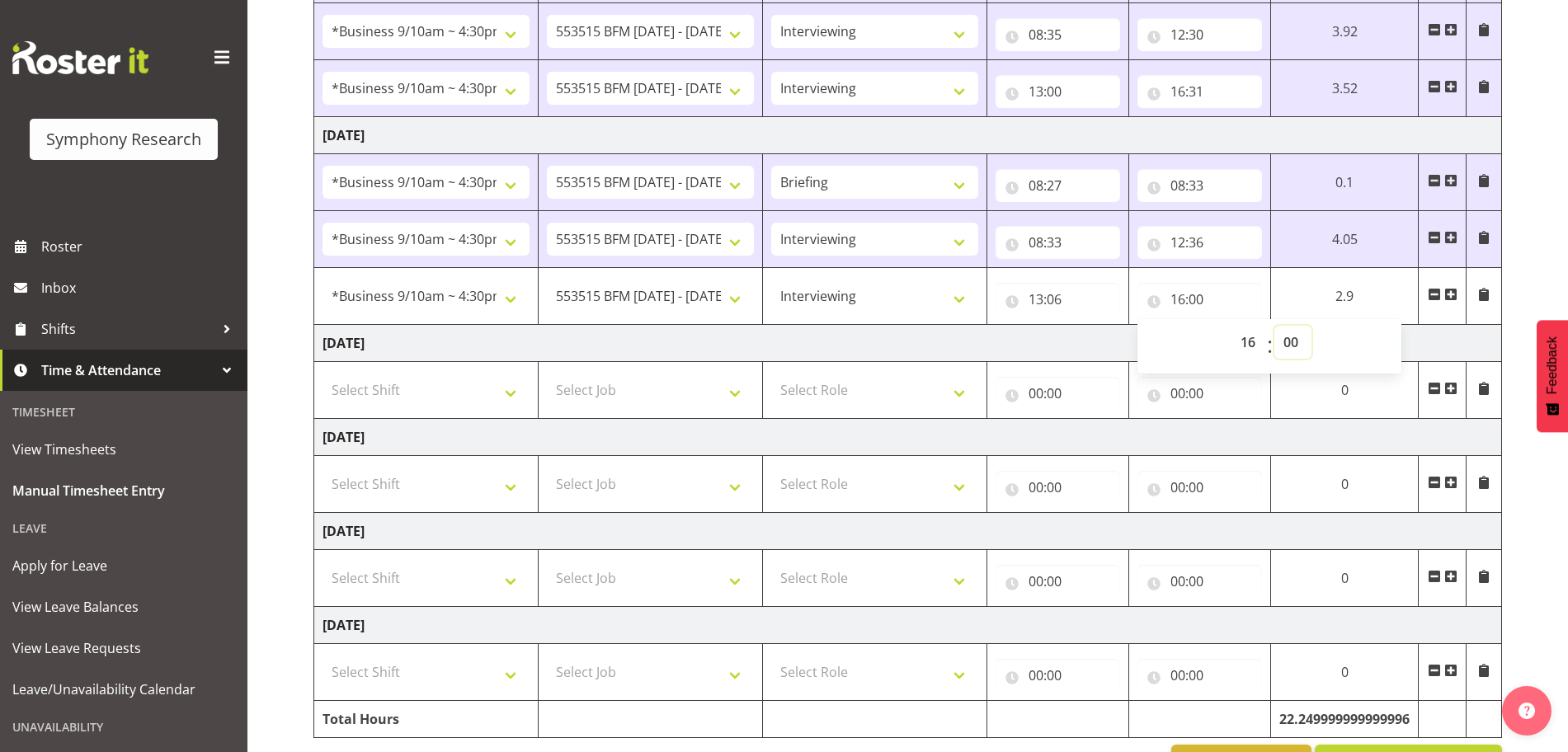
click at [1290, 341] on select "00 01 02 03 04 05 06 07 08 09 10 11 12 13 14 15 16 17 18 19 20 21 22 23 24 25 2…" at bounding box center [1293, 342] width 37 height 33
select select "30"
click at [1274, 326] on select "00 01 02 03 04 05 06 07 08 09 10 11 12 13 14 15 16 17 18 19 20 21 22 23 24 25 2…" at bounding box center [1293, 342] width 37 height 33
type input "16:30"
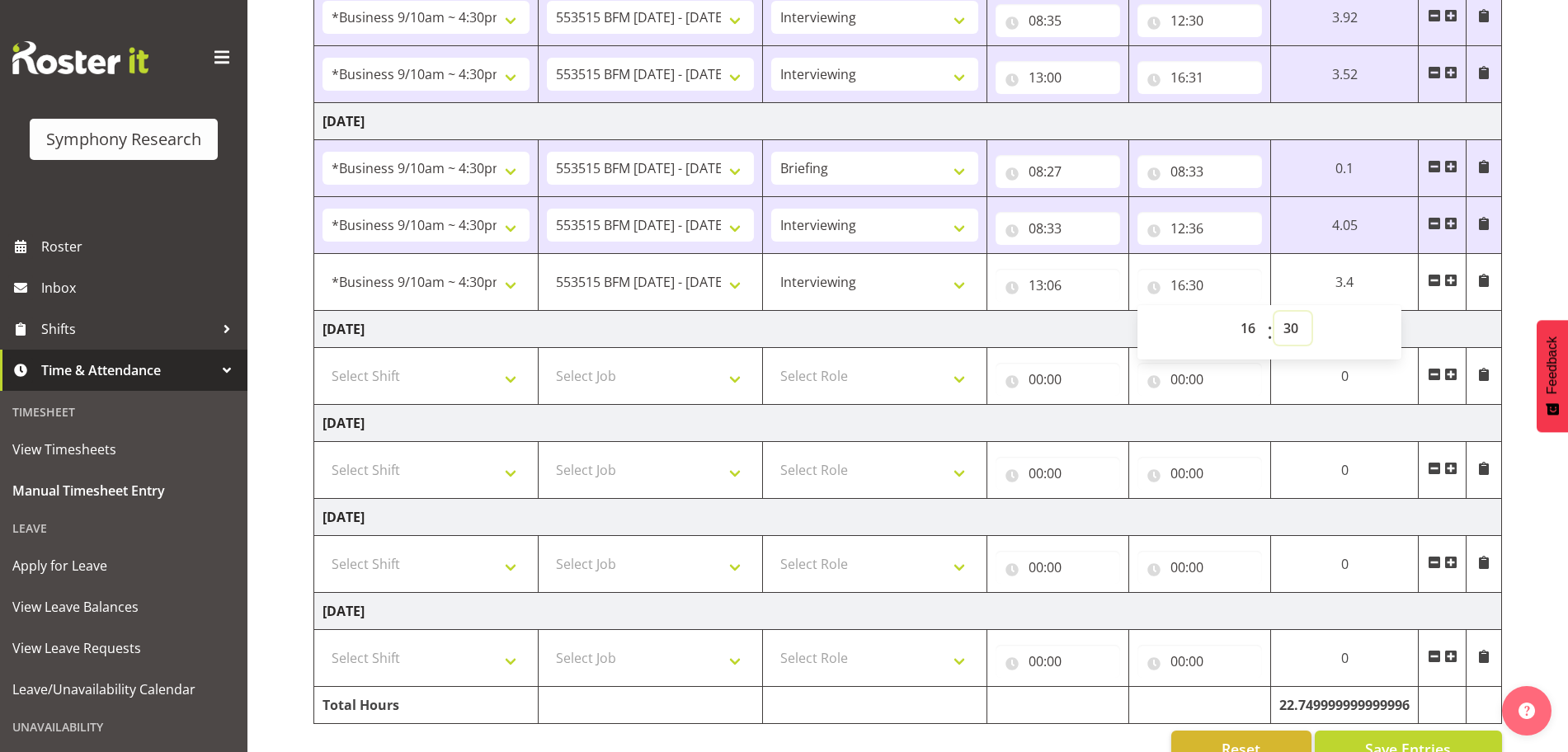
scroll to position [616, 0]
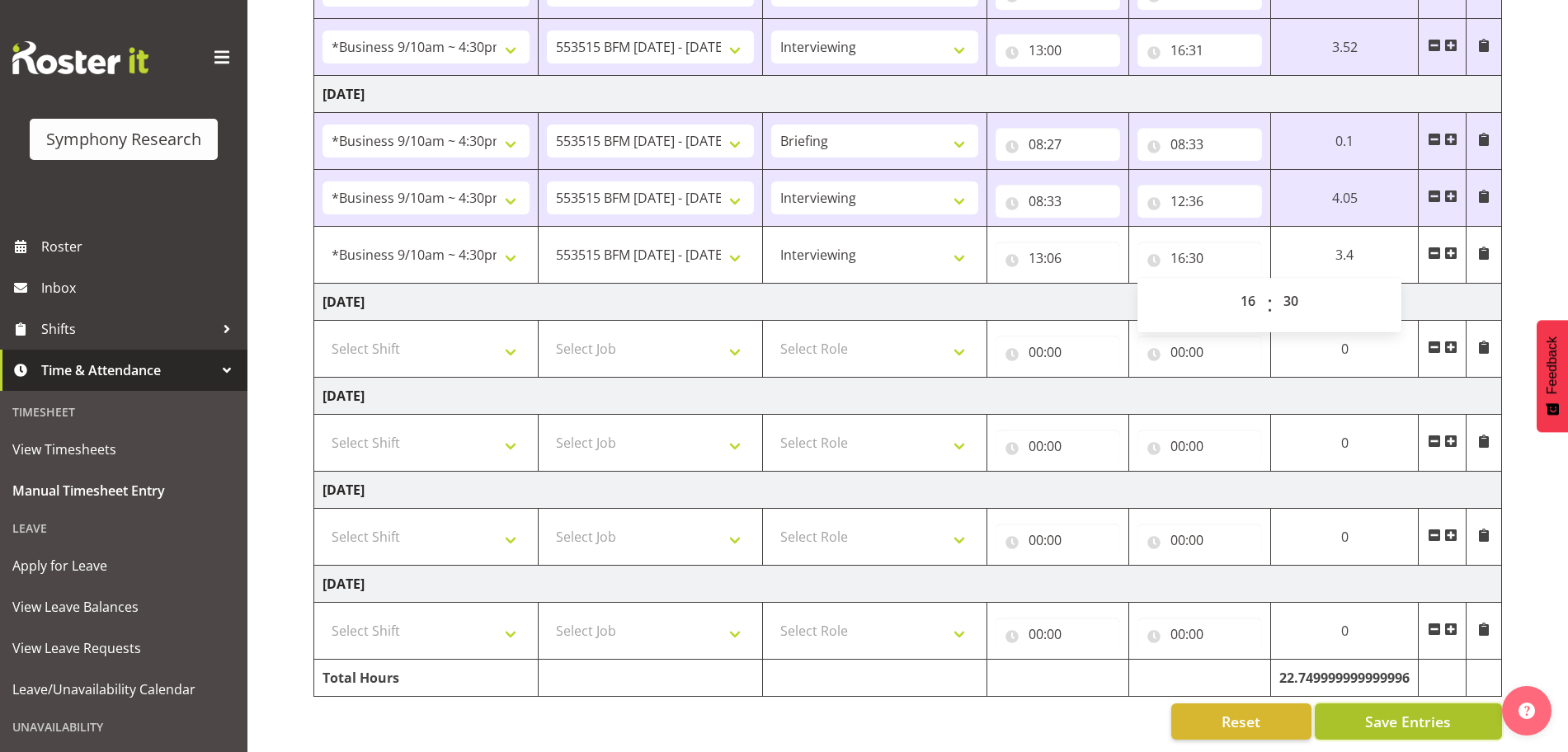
click at [1395, 711] on span "Save Entries" at bounding box center [1407, 722] width 86 height 21
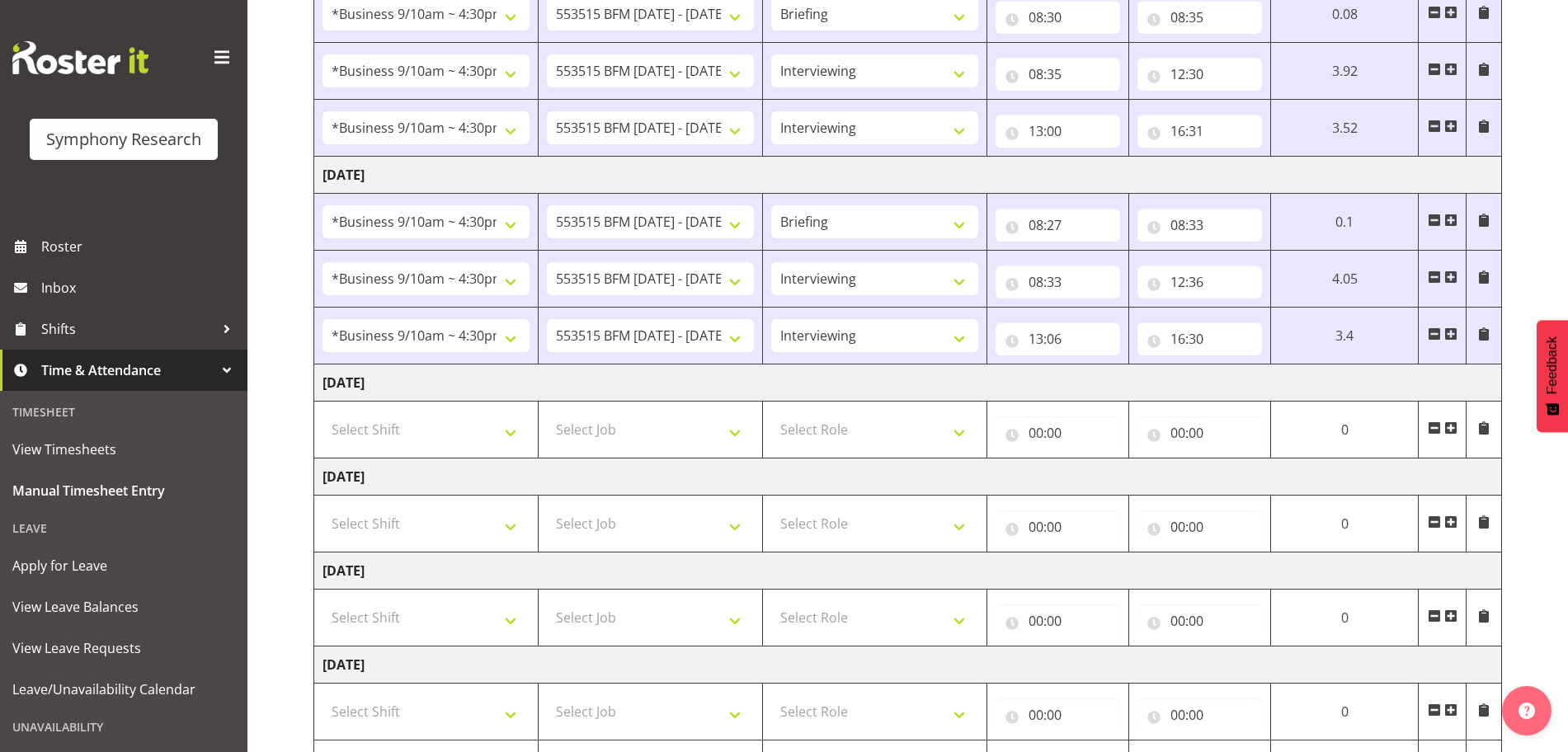
scroll to position [0, 0]
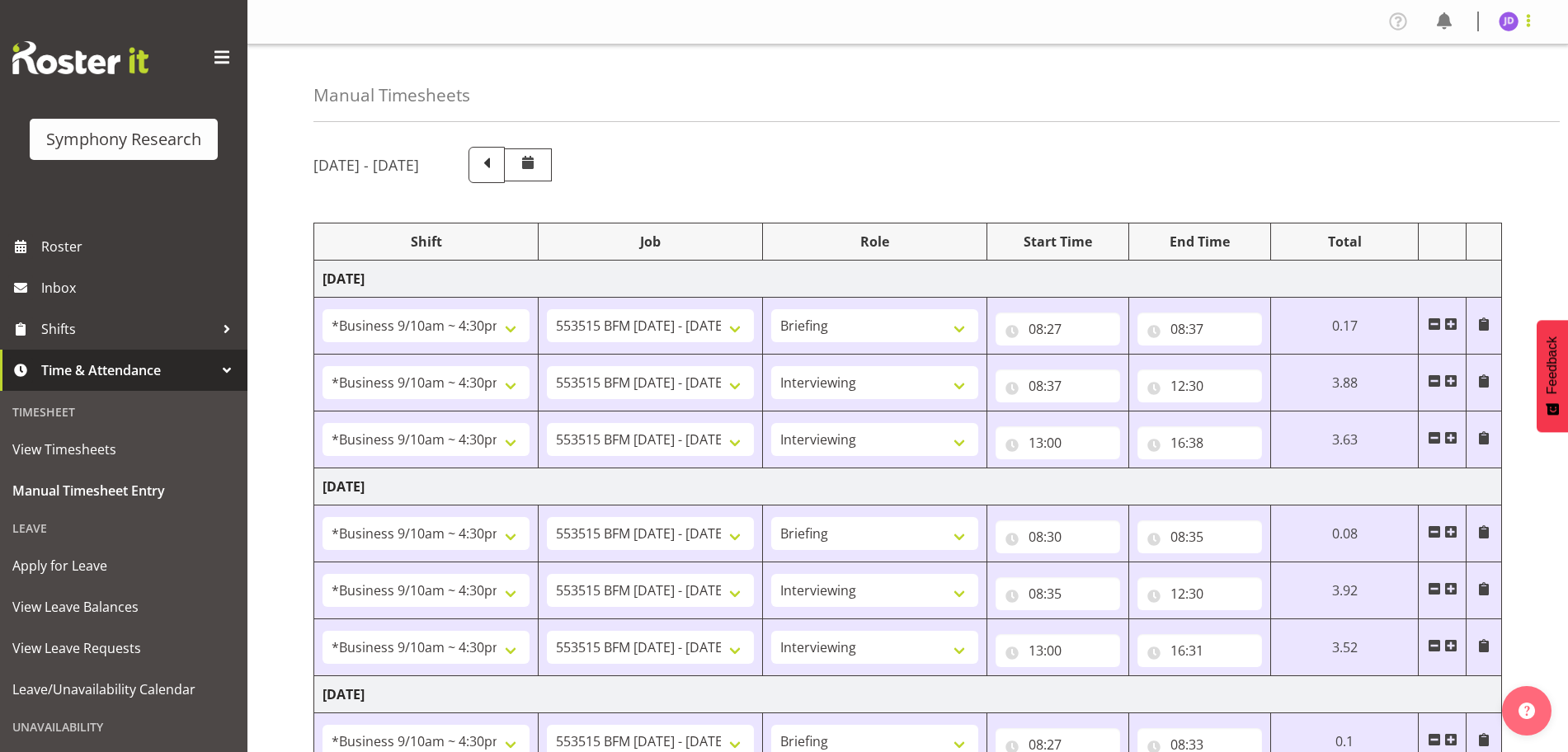
click at [1528, 26] on span at bounding box center [1528, 20] width 19 height 19
click at [1441, 89] on link "Log Out" at bounding box center [1458, 87] width 158 height 30
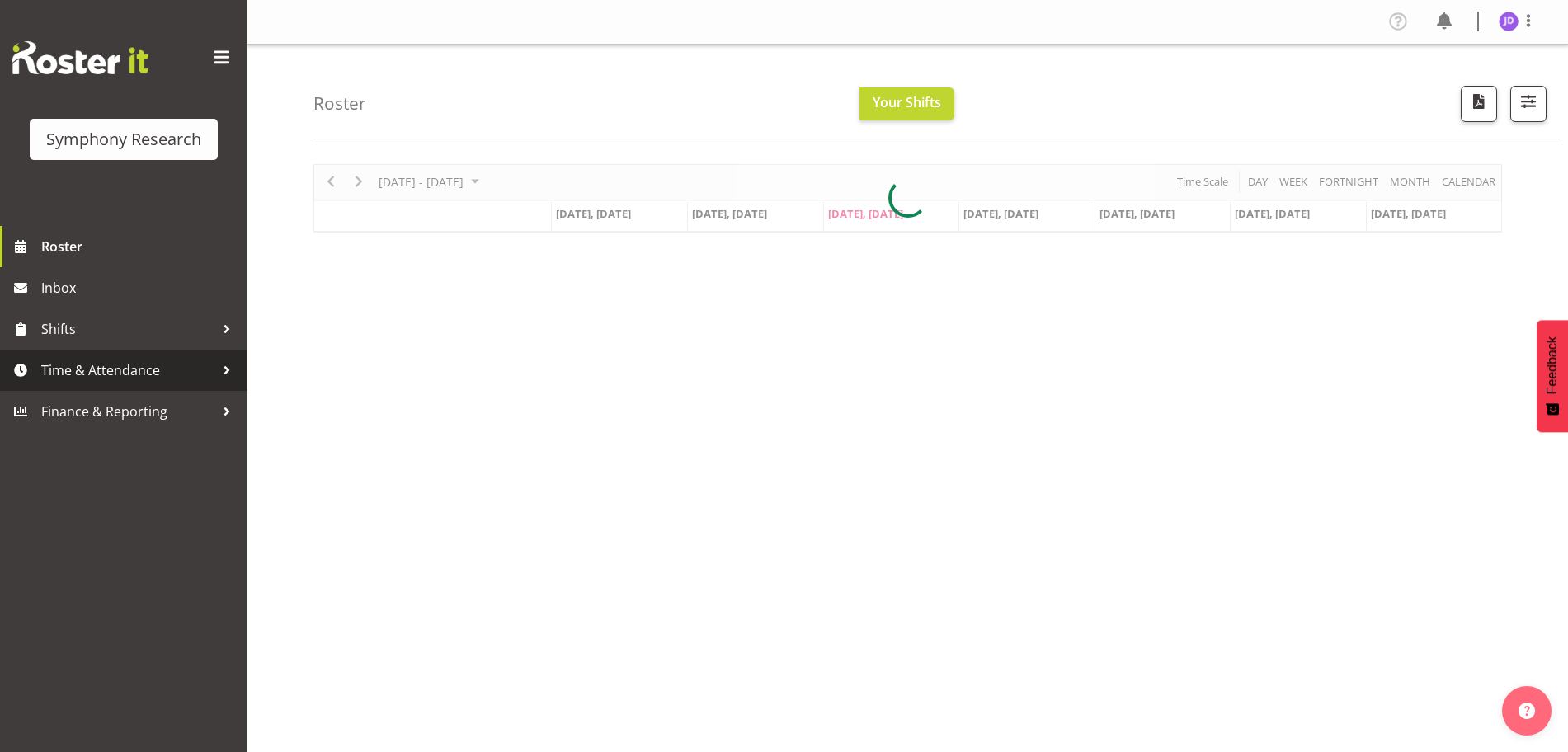
click at [88, 369] on span "Time & Attendance" at bounding box center [128, 370] width 174 height 25
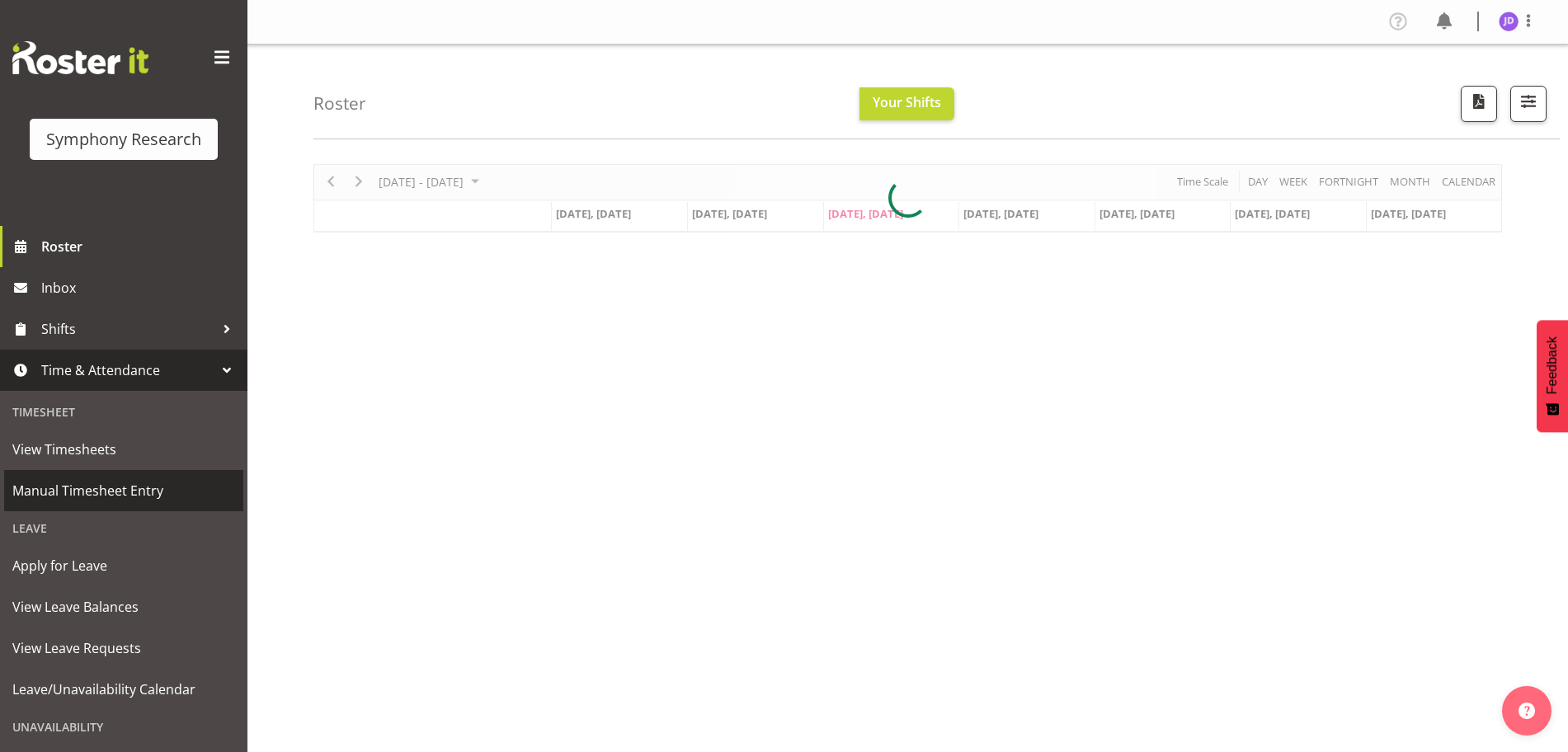
click at [104, 491] on span "Manual Timesheet Entry" at bounding box center [123, 491] width 222 height 25
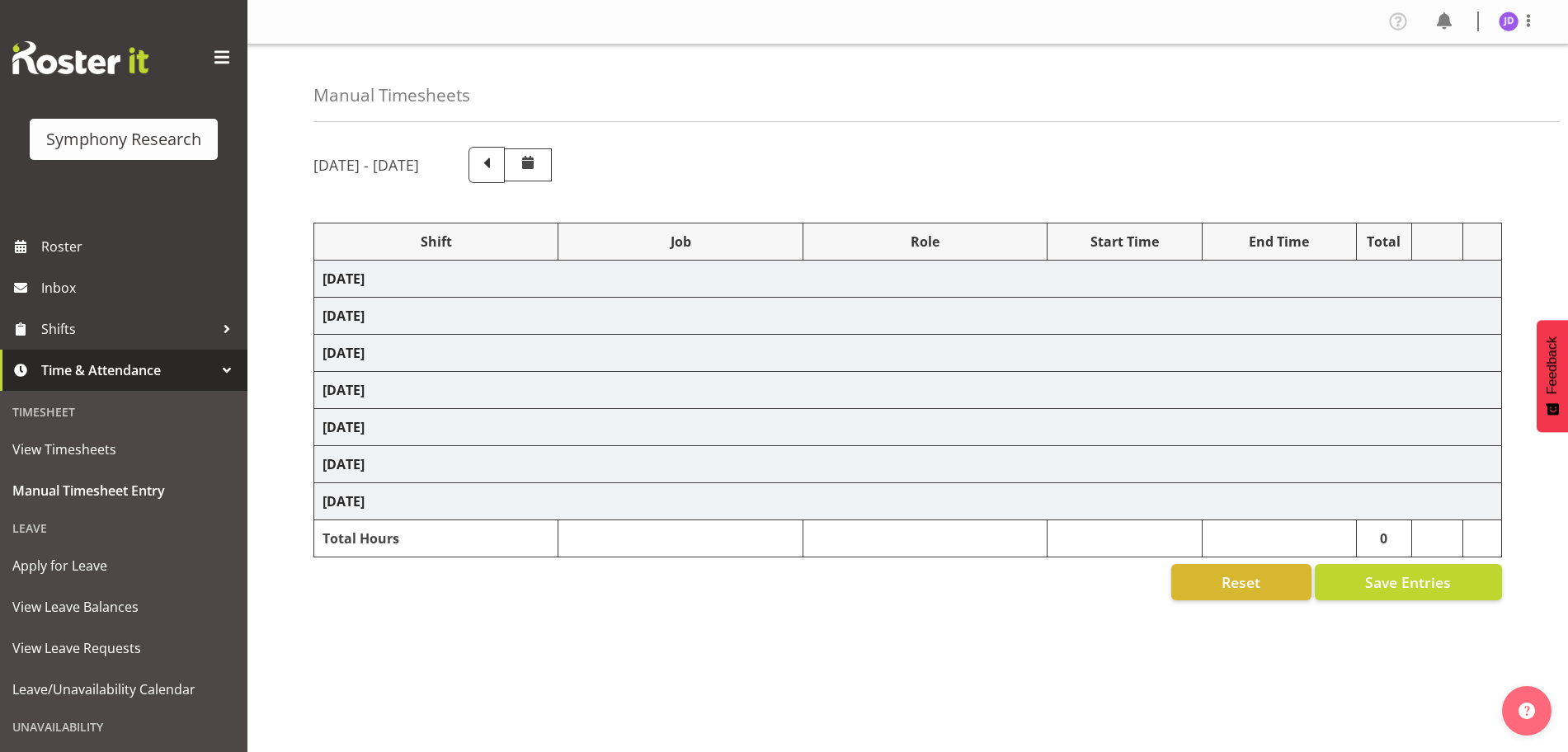
select select "26078"
select select "10731"
select select "26078"
select select "10731"
select select "47"
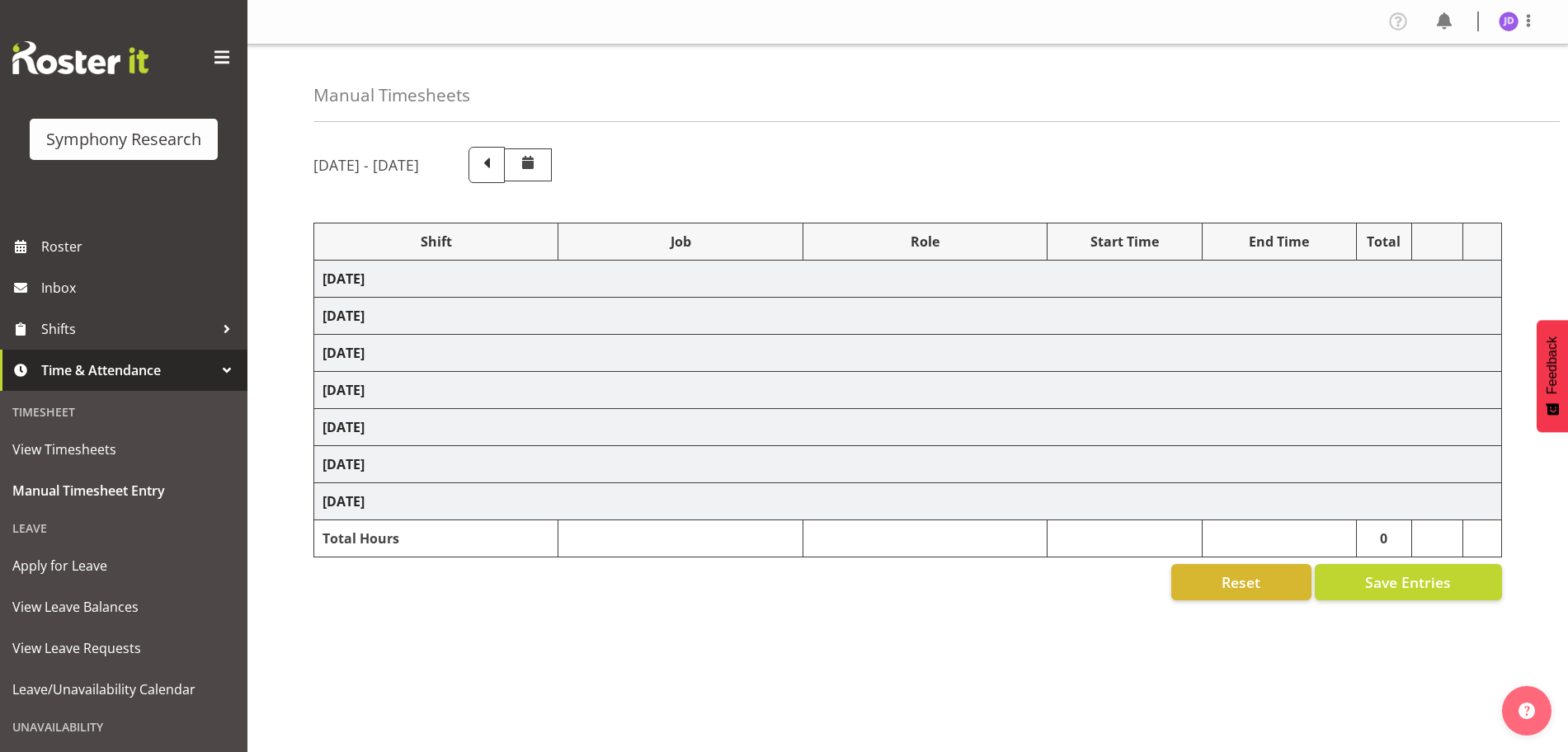
select select "26078"
select select "10731"
select select "47"
select select "26078"
select select "10731"
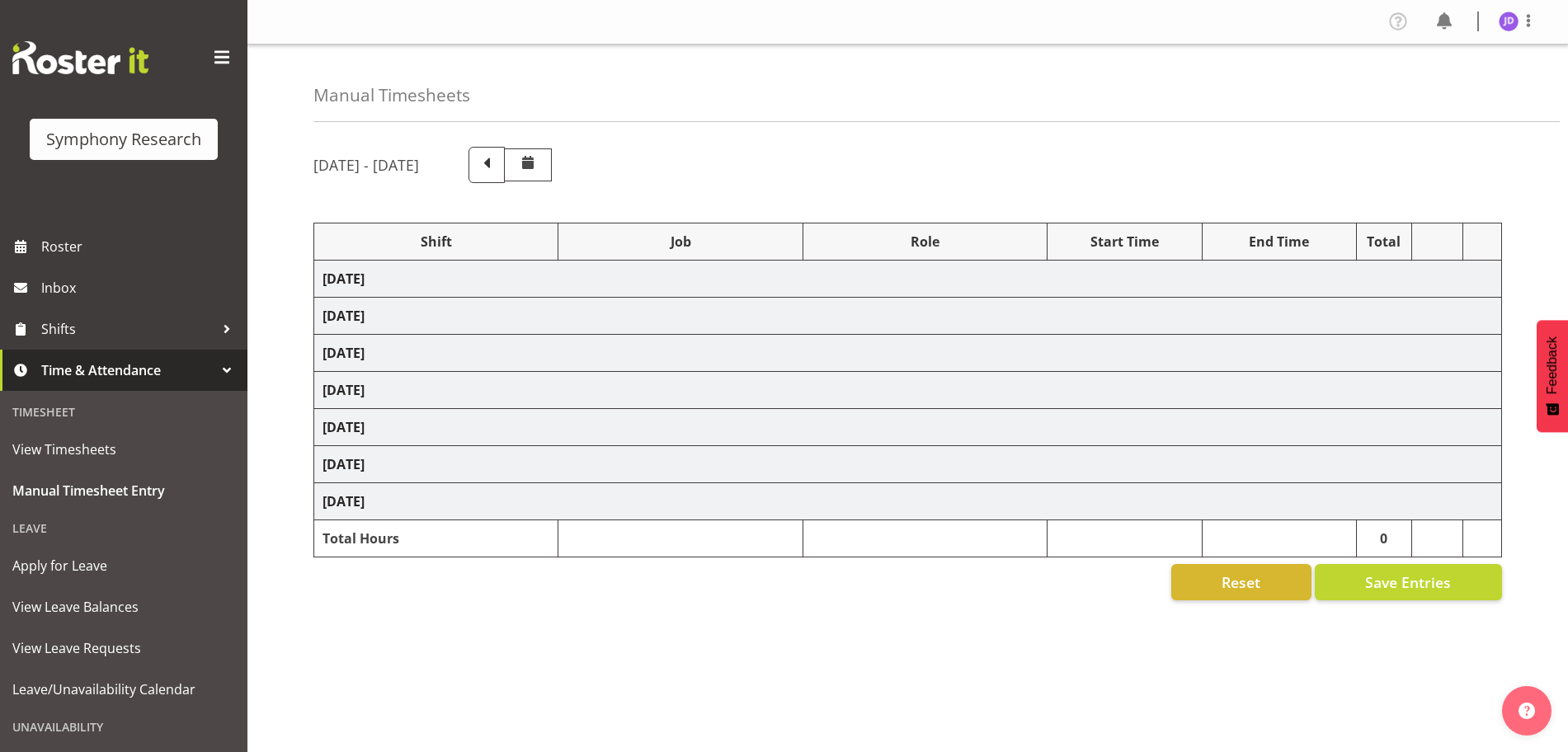
select select "26078"
select select "10731"
select select "47"
select select "26078"
select select "10731"
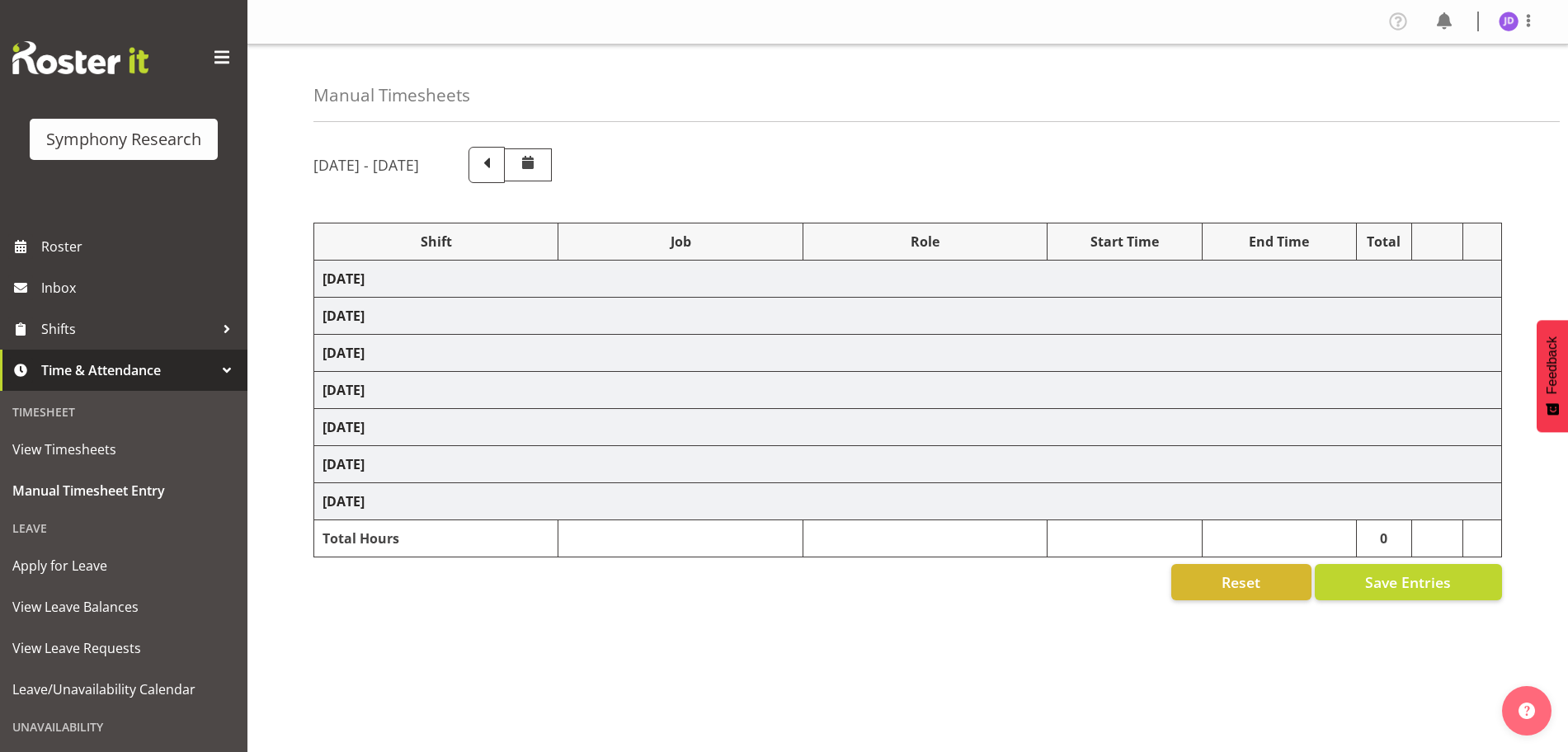
select select "47"
select select "26078"
select select "10731"
select select "26078"
select select "10731"
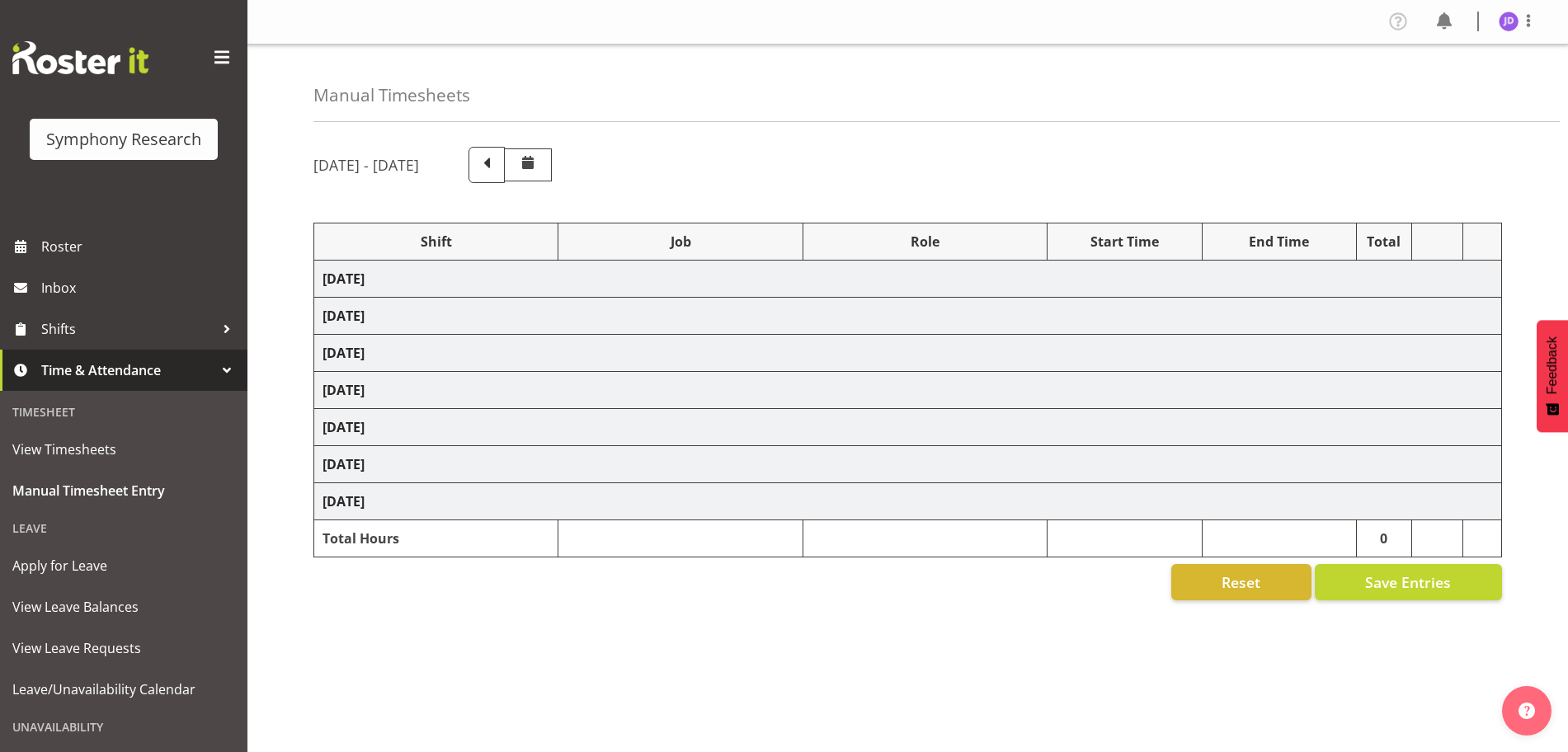
select select "47"
select select "26078"
select select "10731"
select select "47"
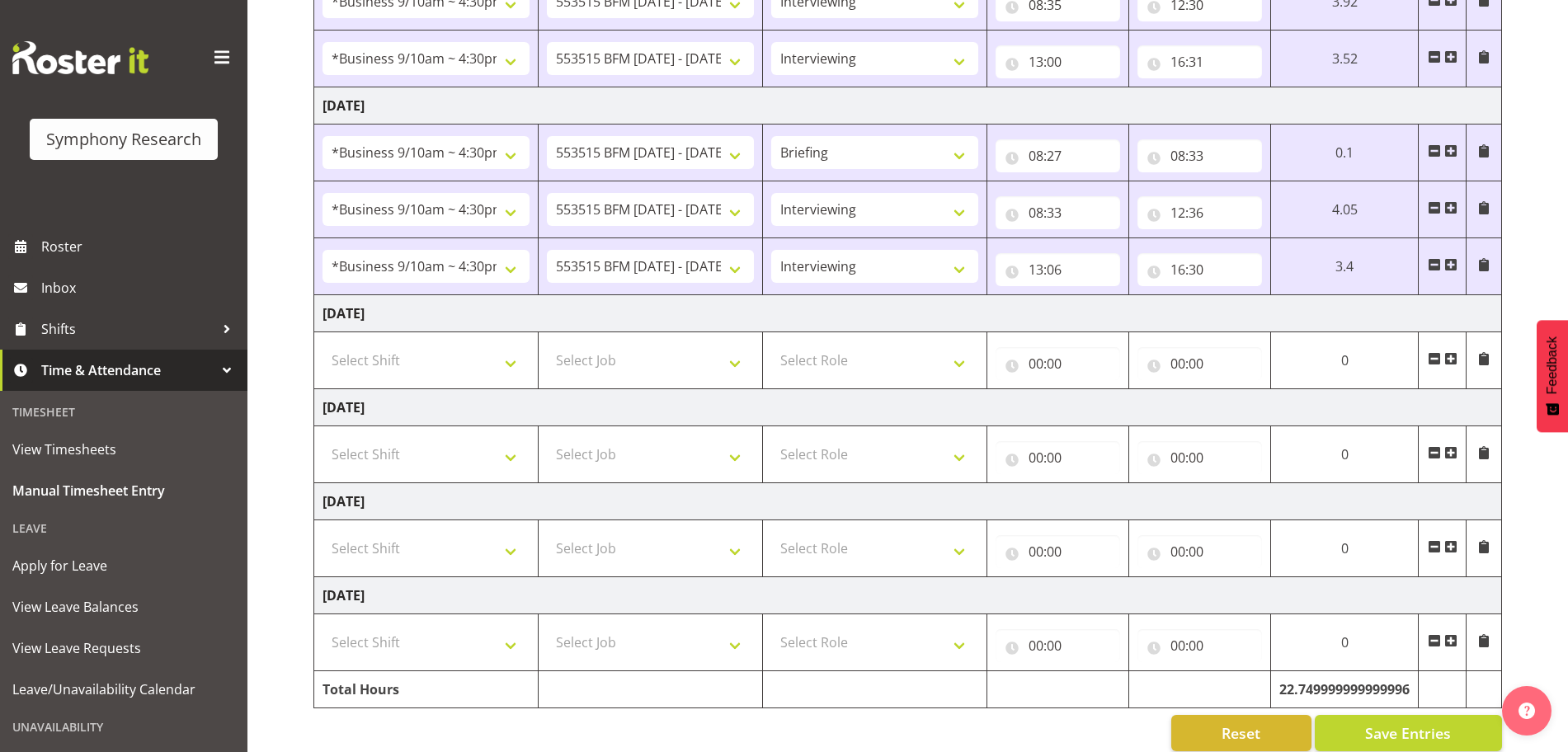
scroll to position [616, 0]
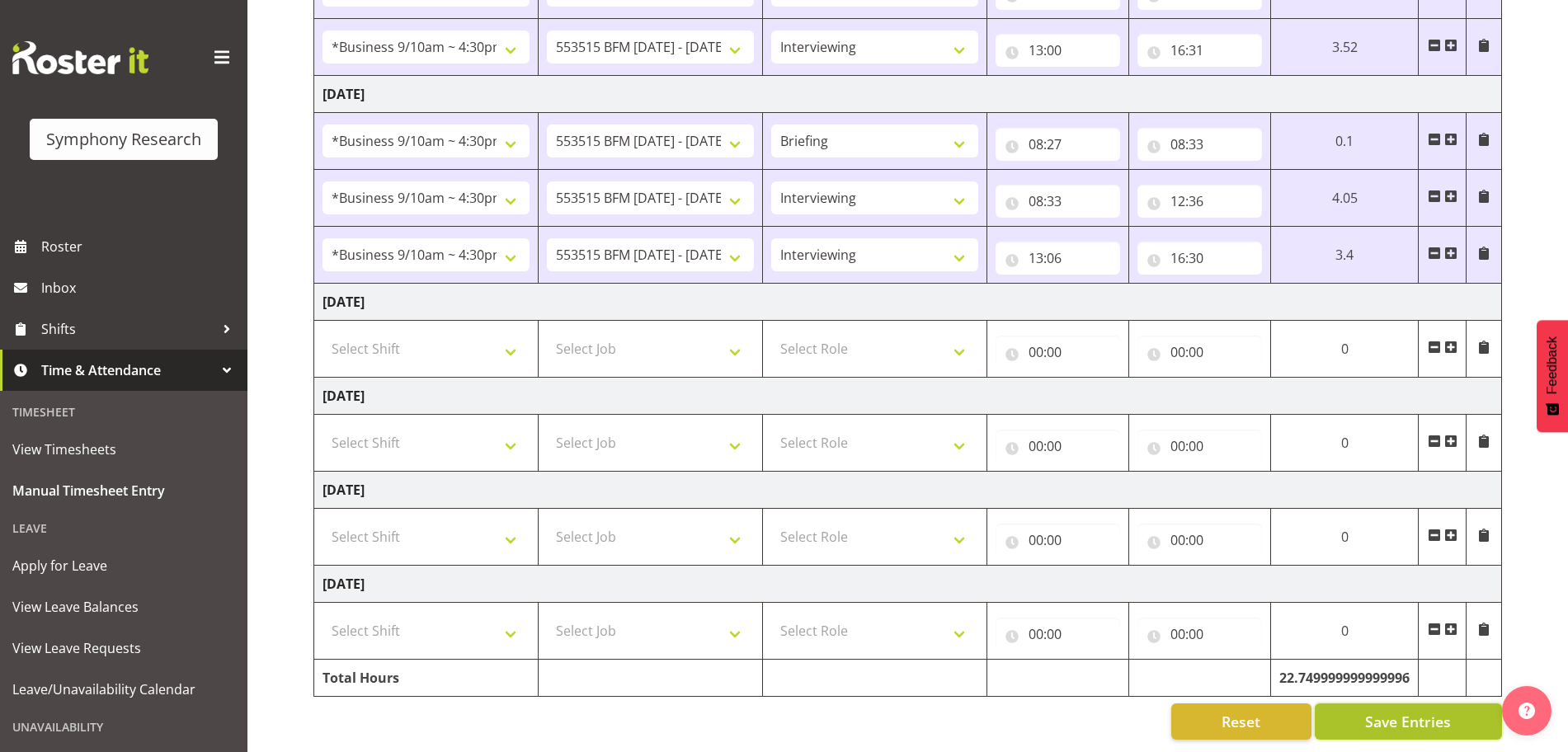
click at [1391, 713] on span "Save Entries" at bounding box center [1407, 722] width 86 height 21
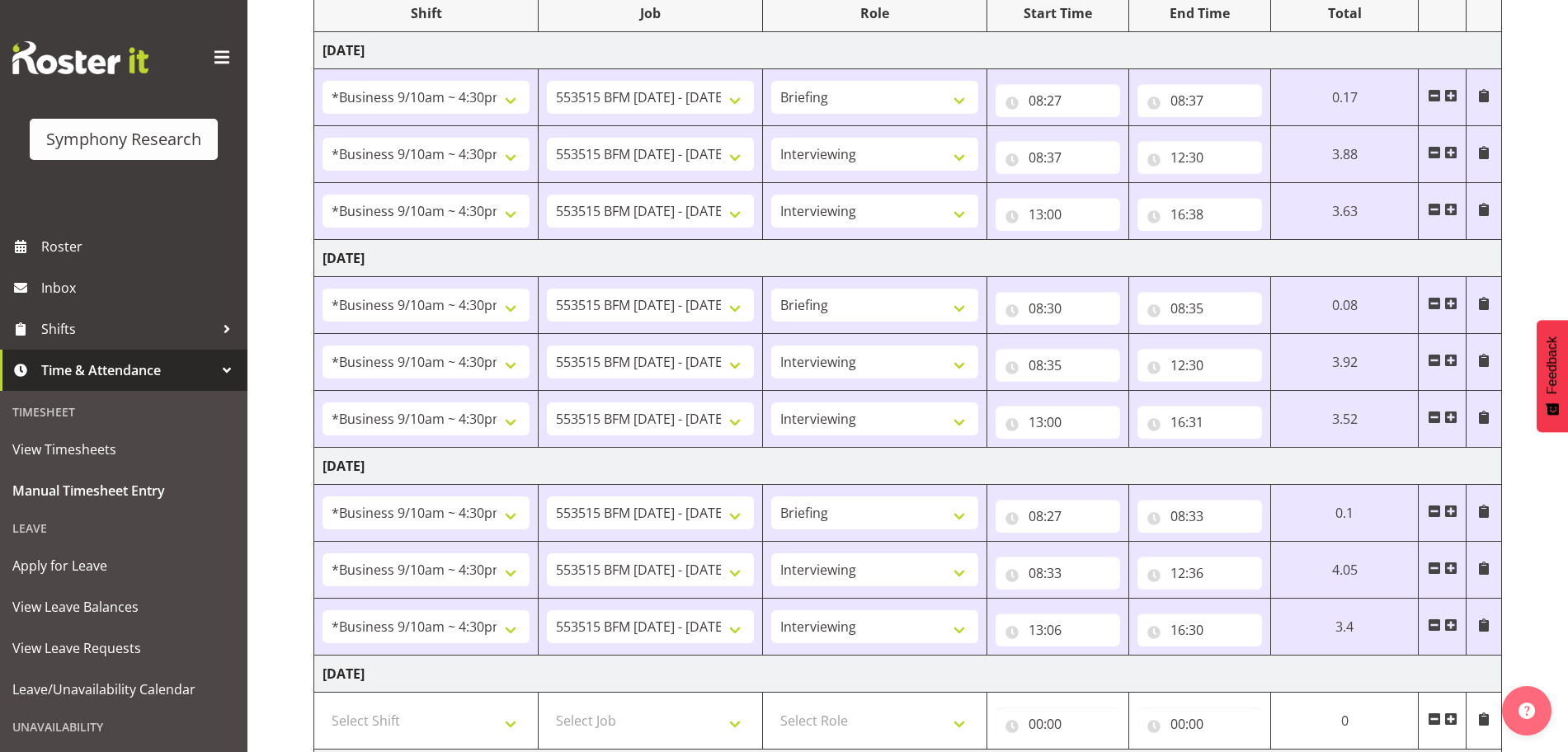
scroll to position [0, 0]
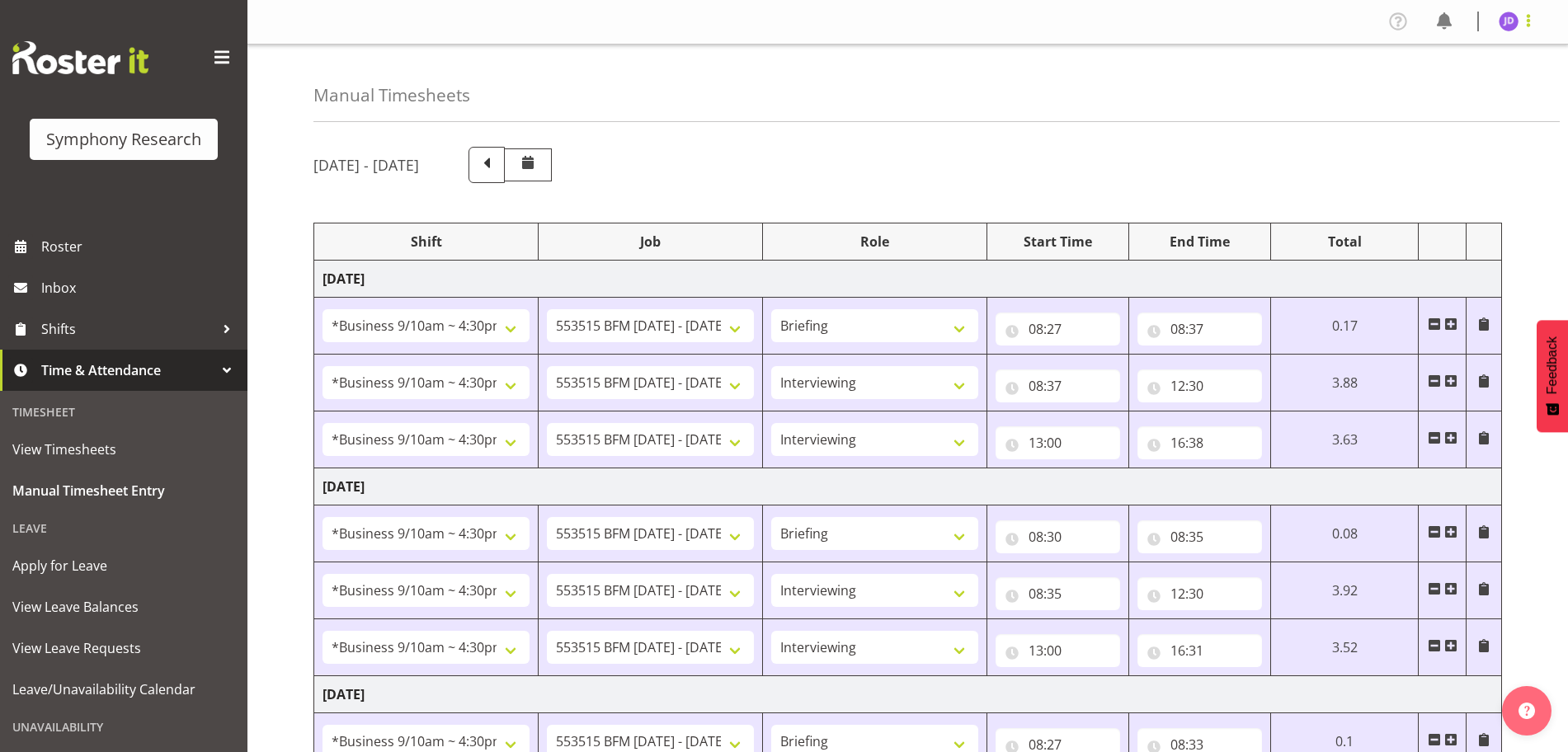
click at [1533, 27] on span at bounding box center [1528, 20] width 19 height 19
click at [1426, 89] on link "Log Out" at bounding box center [1458, 87] width 158 height 30
